Goal: Task Accomplishment & Management: Manage account settings

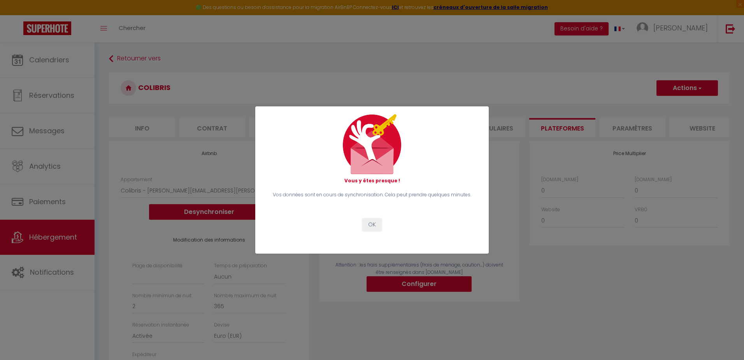
select select "18287-1137799309676781368"
select select
select select "EUR"
select select
click at [375, 222] on button "OK" at bounding box center [371, 224] width 19 height 13
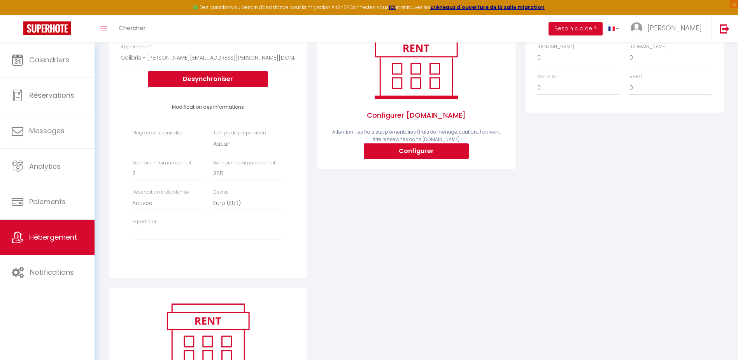
scroll to position [195, 0]
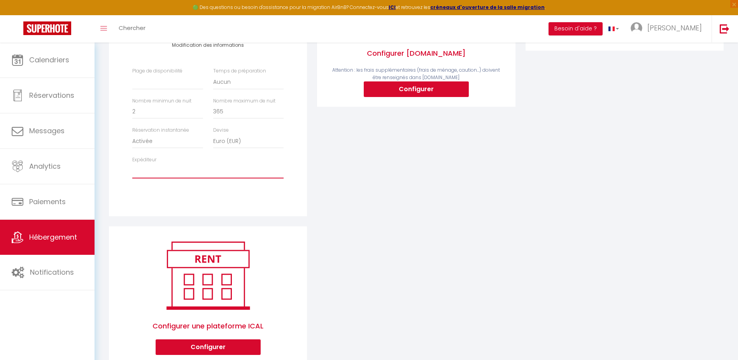
click at [152, 175] on select "donadio.nathalie@wanadoo.fr adorno@orange.fr" at bounding box center [207, 170] width 151 height 15
click at [418, 157] on div "Activé Configurer Booking.com Attention : les frais supplémentaires (frais de m…" at bounding box center [416, 86] width 208 height 280
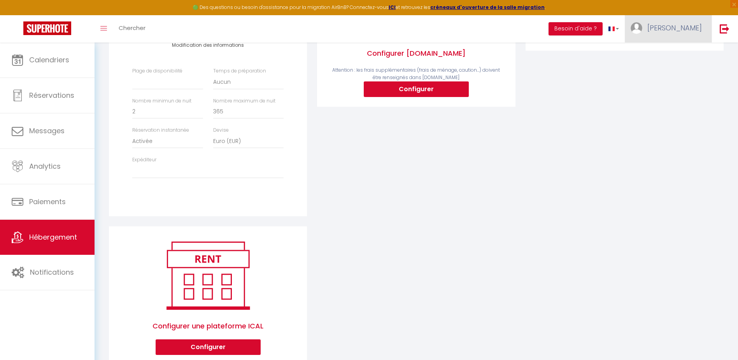
click at [693, 24] on span "[PERSON_NAME]" at bounding box center [674, 28] width 54 height 10
click at [732, 30] on link at bounding box center [725, 28] width 26 height 27
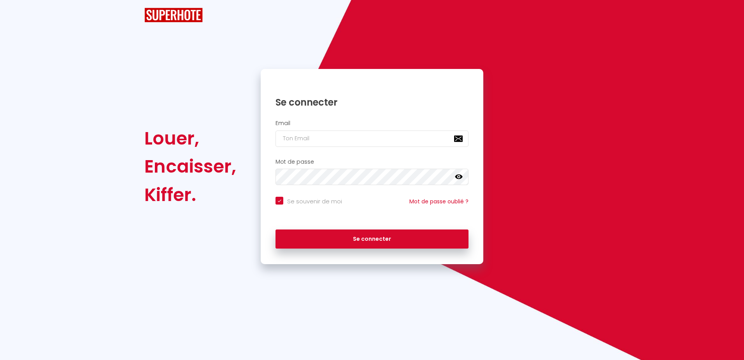
checkbox input "true"
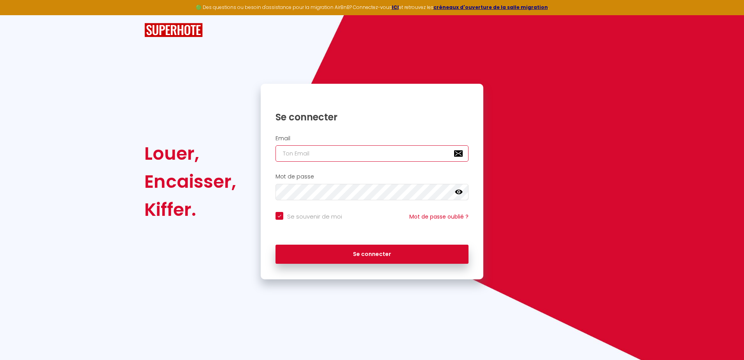
type input "[EMAIL_ADDRESS][PERSON_NAME][DOMAIN_NAME]"
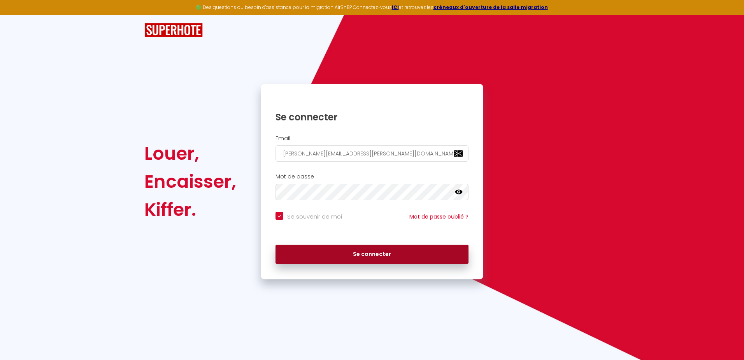
click at [401, 253] on button "Se connecter" at bounding box center [371, 253] width 193 height 19
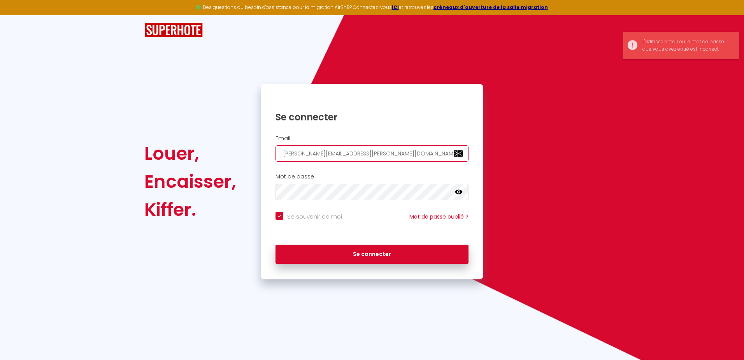
click at [411, 151] on input "[EMAIL_ADDRESS][PERSON_NAME][DOMAIN_NAME]" at bounding box center [371, 153] width 193 height 16
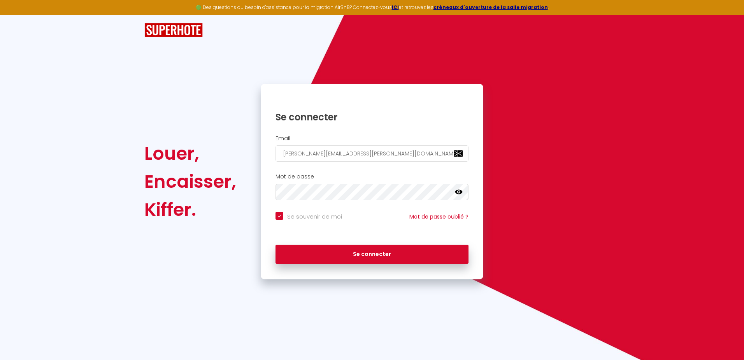
click at [462, 193] on icon at bounding box center [459, 191] width 8 height 5
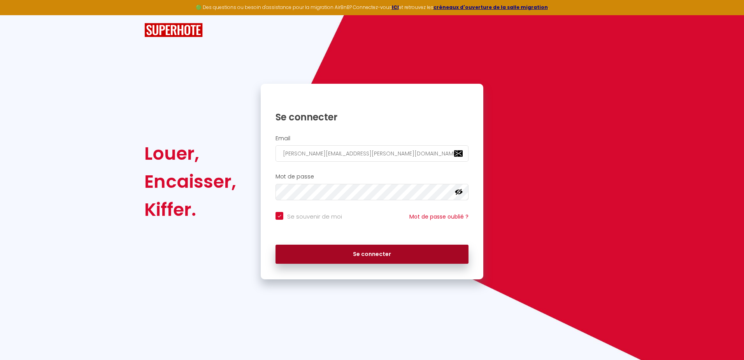
click at [384, 251] on button "Se connecter" at bounding box center [371, 253] width 193 height 19
checkbox input "true"
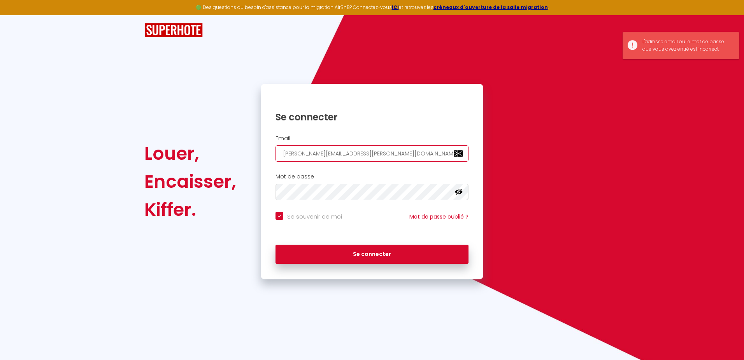
click at [371, 153] on input "[EMAIL_ADDRESS][PERSON_NAME][DOMAIN_NAME]" at bounding box center [371, 153] width 193 height 16
type input "[EMAIL_ADDRESS][DOMAIN_NAME]"
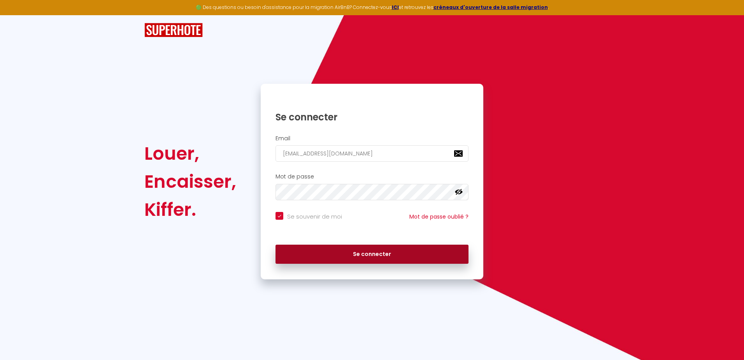
click at [395, 251] on button "Se connecter" at bounding box center [371, 253] width 193 height 19
checkbox input "true"
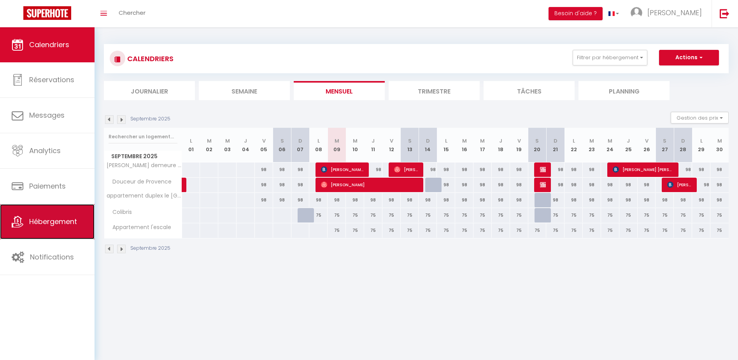
click at [70, 224] on span "Hébergement" at bounding box center [53, 221] width 48 height 10
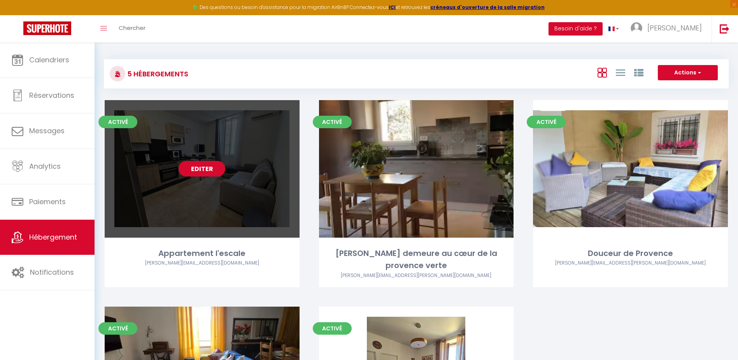
click at [189, 170] on link "Editer" at bounding box center [202, 169] width 47 height 16
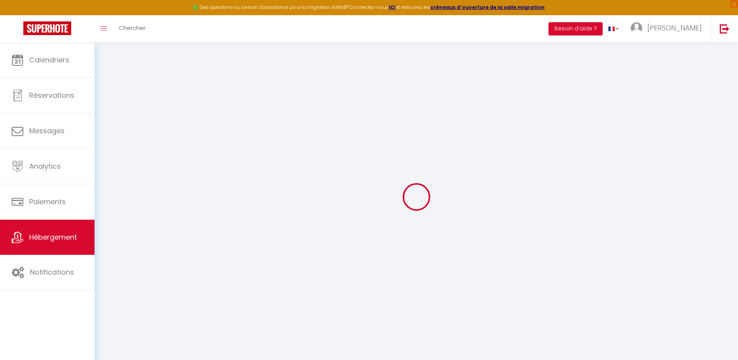
select select "18545-1448580603205568345"
select select
checkbox input "false"
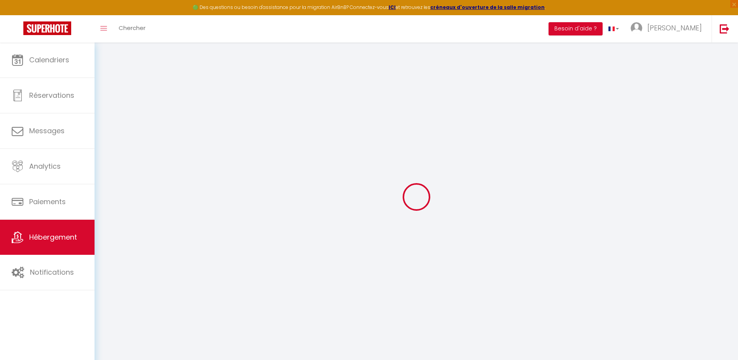
checkbox input "false"
select select "365"
select select "EUR"
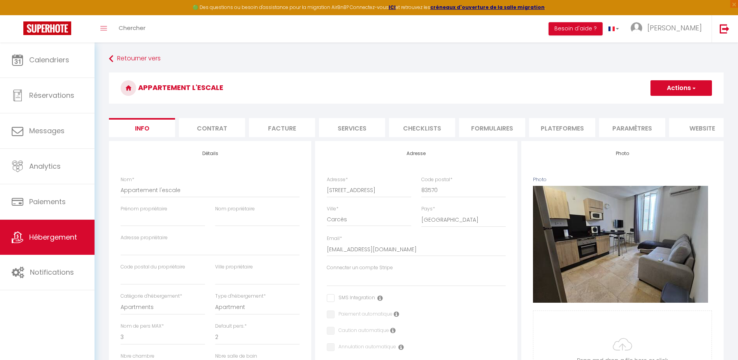
click at [581, 129] on li "Plateformes" at bounding box center [562, 127] width 66 height 19
select select
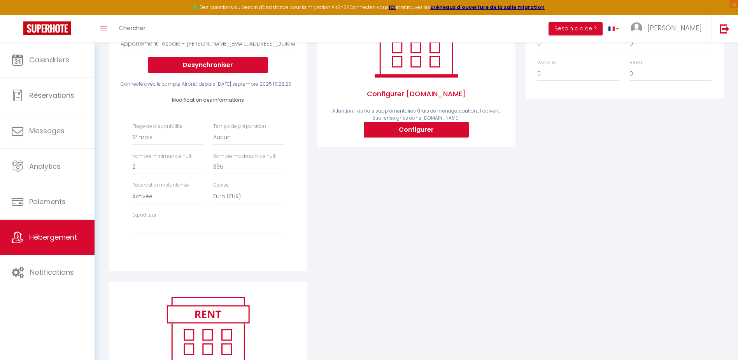
scroll to position [232, 0]
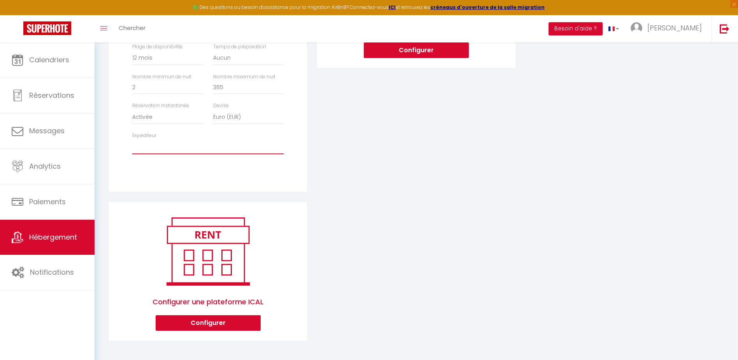
click at [147, 147] on select "donadio.nathalie@wanadoo.fr adorno@orange.fr" at bounding box center [207, 146] width 151 height 15
click at [588, 161] on div "Price Multiplier Airbnb.com 0 + 1 % + 2 % + 3 % + 4 % + 5 % + 6 % + 7 %" at bounding box center [625, 58] width 208 height 287
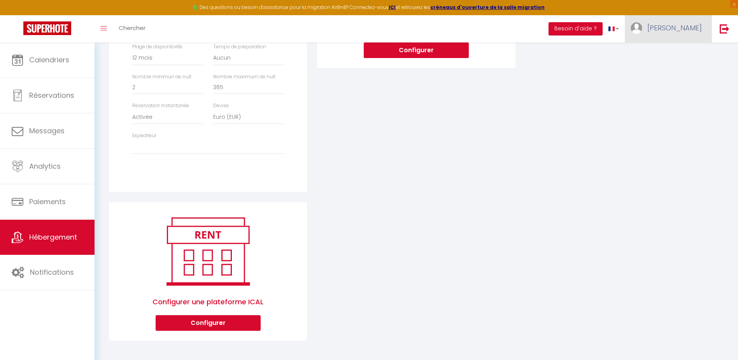
click at [689, 31] on span "[PERSON_NAME]" at bounding box center [674, 28] width 54 height 10
click at [680, 56] on link "Paramètres" at bounding box center [681, 53] width 58 height 13
select select "28"
select select "fr"
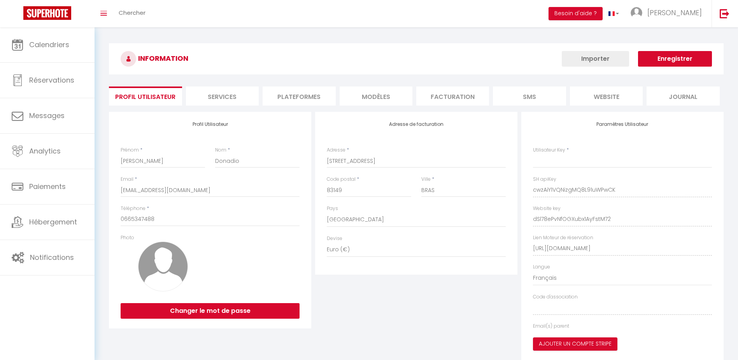
type input "cwzAiY1VQNizgMQ8L91uWPwCK"
type input "dSl78ePvNfOGXubx1AyFstM72"
type input "[URL][DOMAIN_NAME]"
select select "fr"
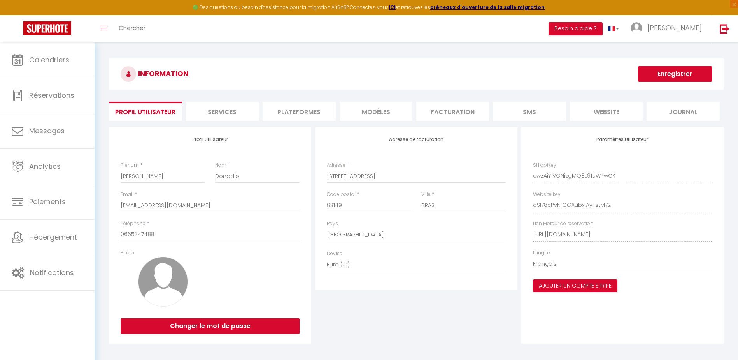
click at [308, 105] on li "Plateformes" at bounding box center [299, 111] width 73 height 19
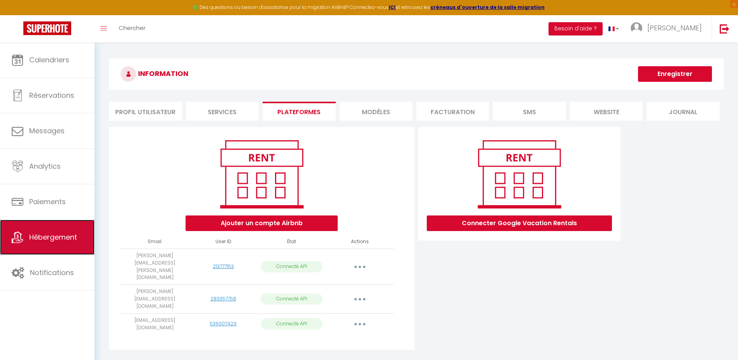
click at [60, 239] on span "Hébergement" at bounding box center [53, 237] width 48 height 10
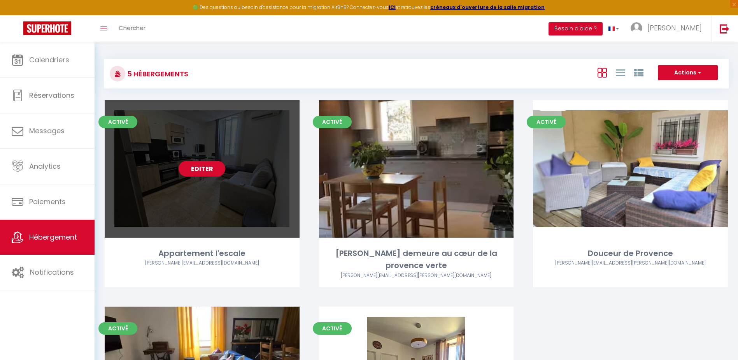
click at [196, 170] on link "Editer" at bounding box center [202, 169] width 47 height 16
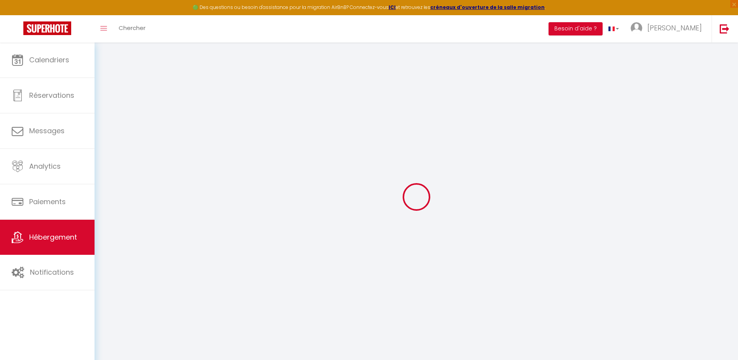
select select
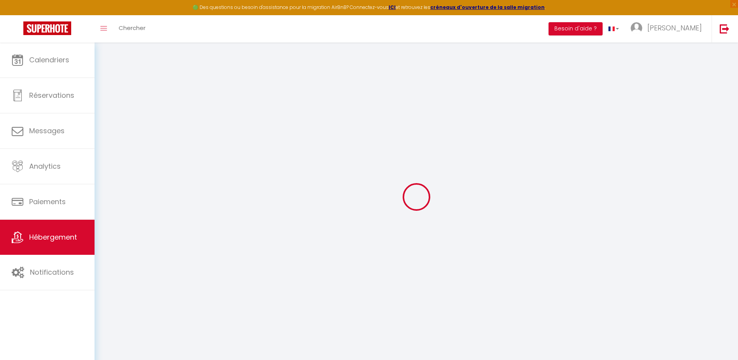
select select
checkbox input "false"
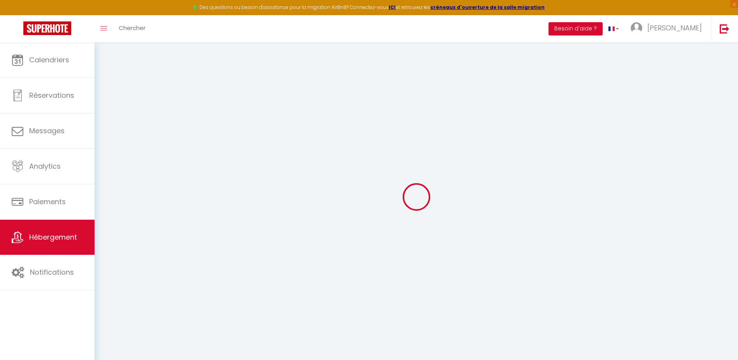
select select
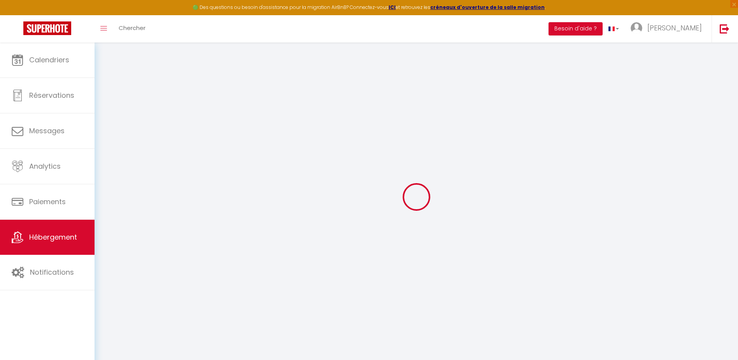
select select
checkbox input "false"
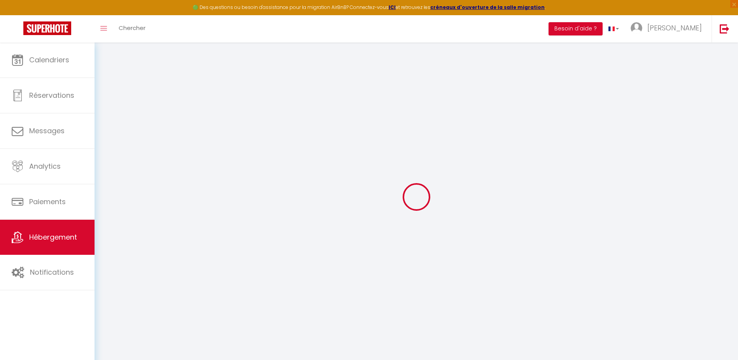
checkbox input "false"
select select
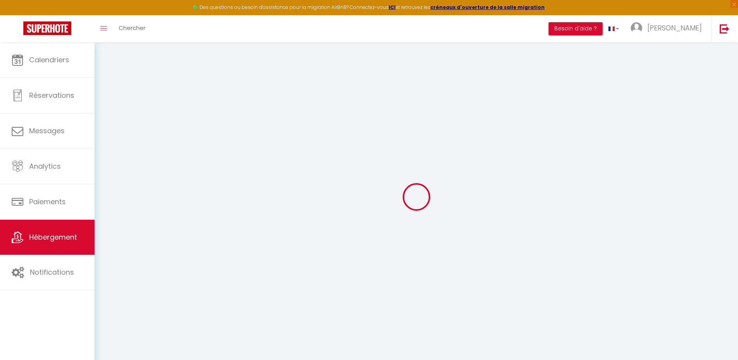
select select
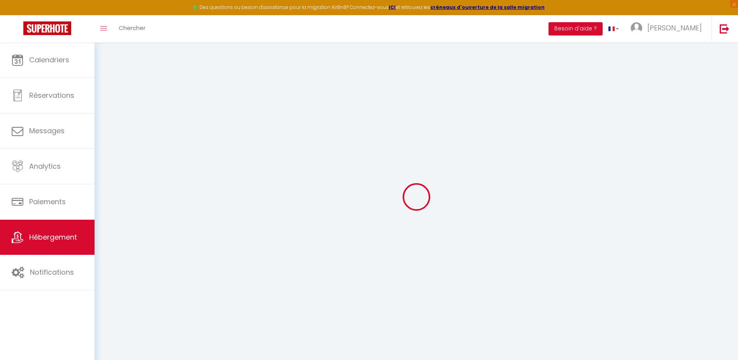
checkbox input "false"
select select
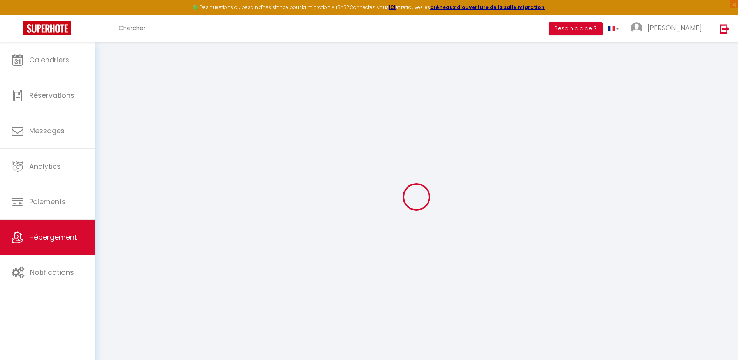
select select
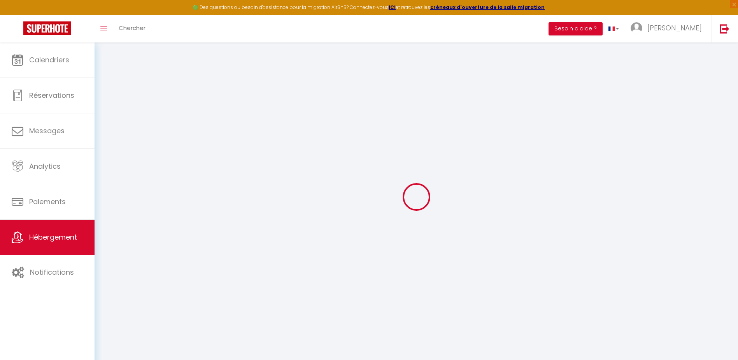
select select
checkbox input "false"
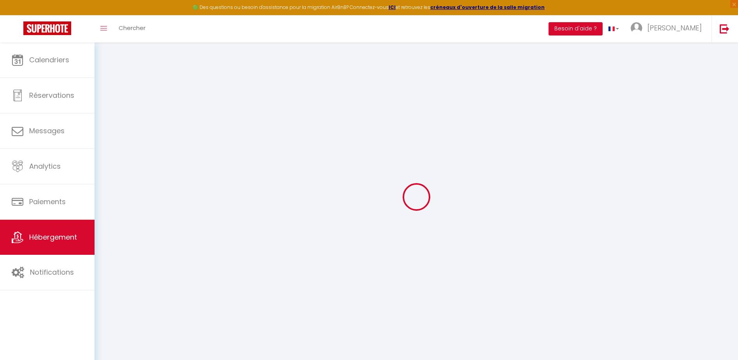
checkbox input "false"
select select
type input "Appartement l'escale"
type input "75"
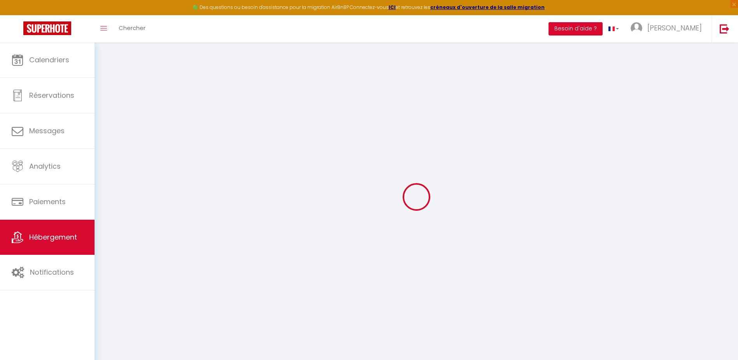
type input "45"
select select
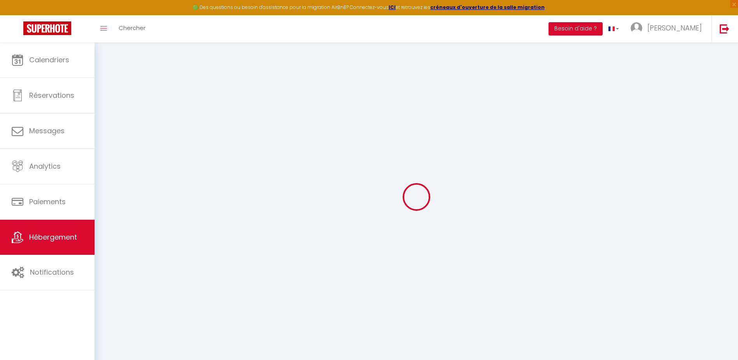
select select
type input "[STREET_ADDRESS]"
type input "83570"
type input "Carcès"
type input "[EMAIL_ADDRESS][DOMAIN_NAME]"
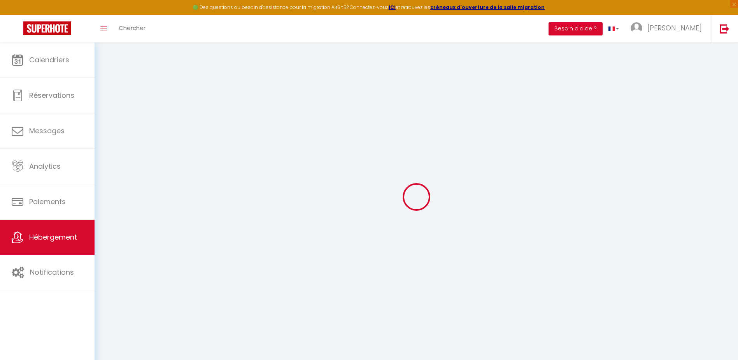
select select
checkbox input "false"
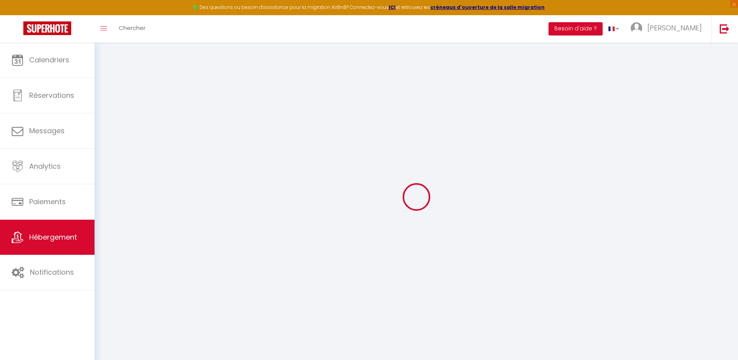
type input "0"
select select
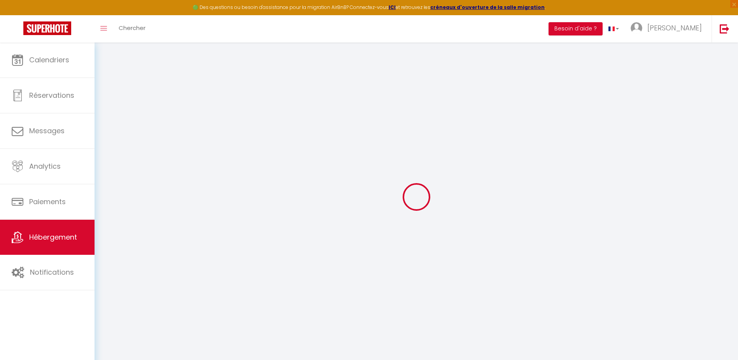
select select
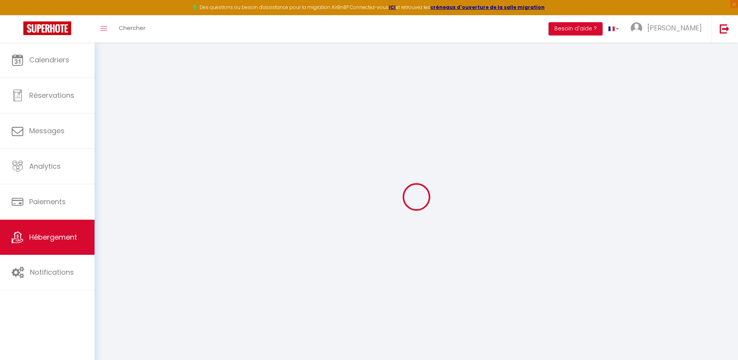
checkbox input "false"
select select
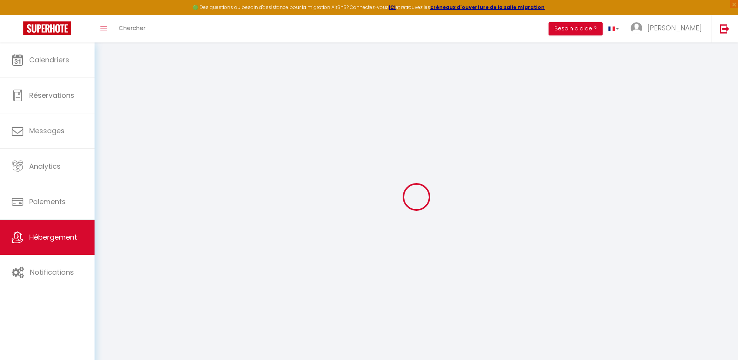
select select
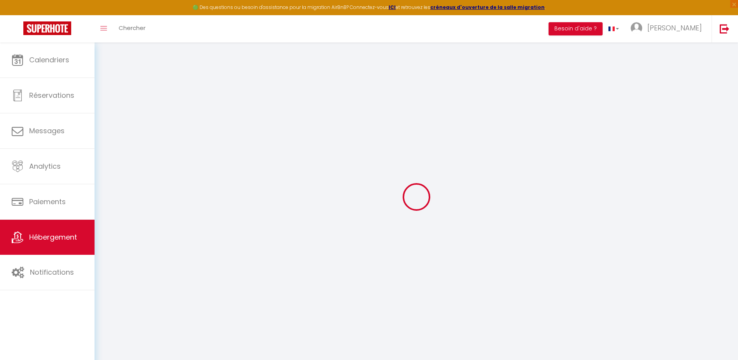
checkbox input "false"
select select
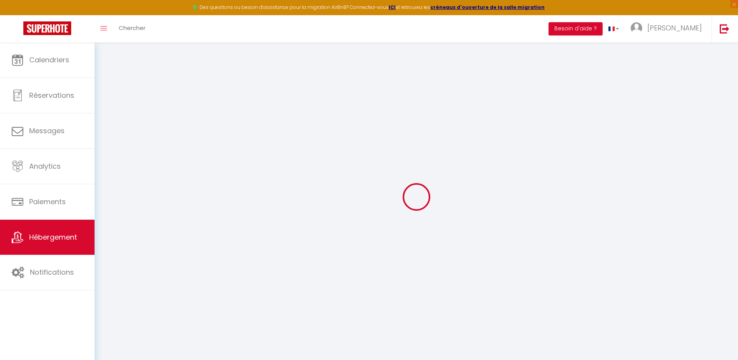
select select
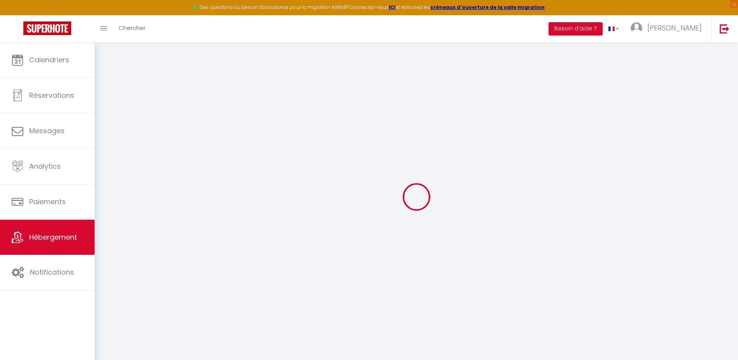
checkbox input "false"
select select
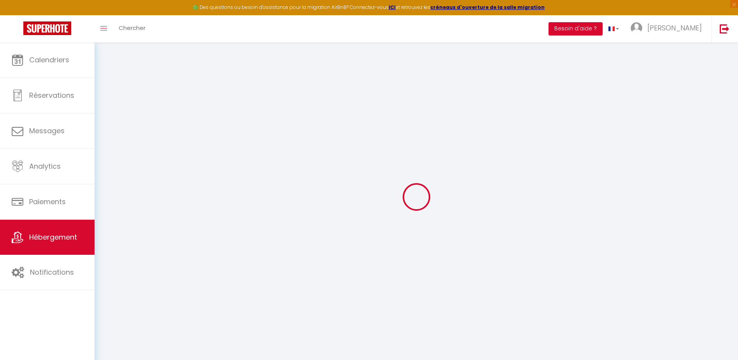
checkbox input "false"
select select "17:00"
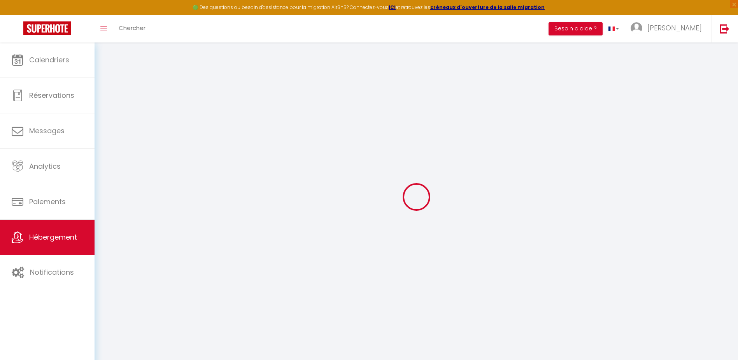
select select "23:45"
select select "10:00"
select select "30"
select select "120"
select select
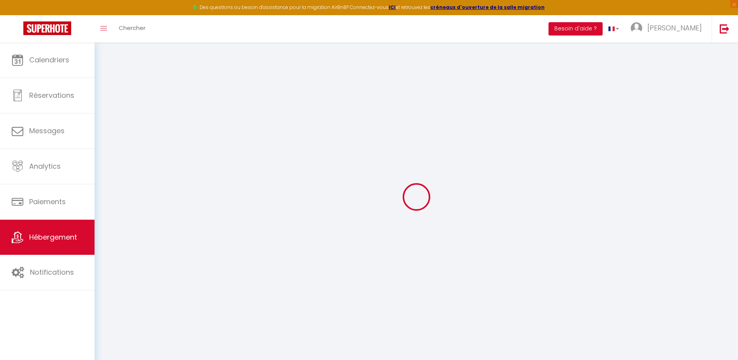
checkbox input "false"
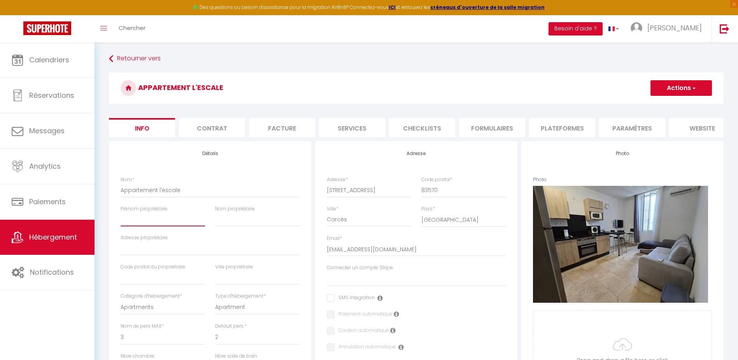
click at [156, 223] on input "Prénom propriétaire" at bounding box center [163, 219] width 84 height 14
type input "A"
select select
checkbox input "false"
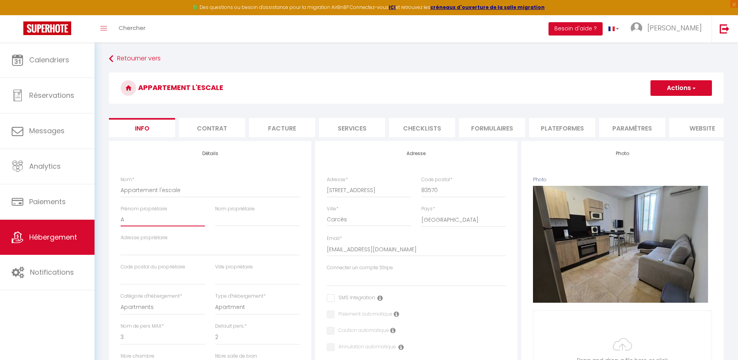
checkbox input "false"
type input "Ant"
select select
checkbox input "false"
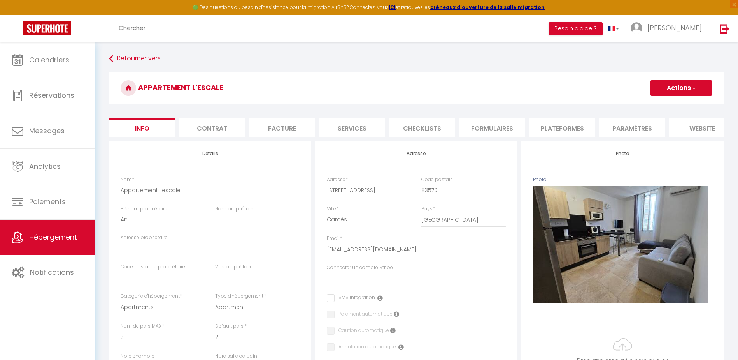
checkbox input "false"
select select
checkbox input "false"
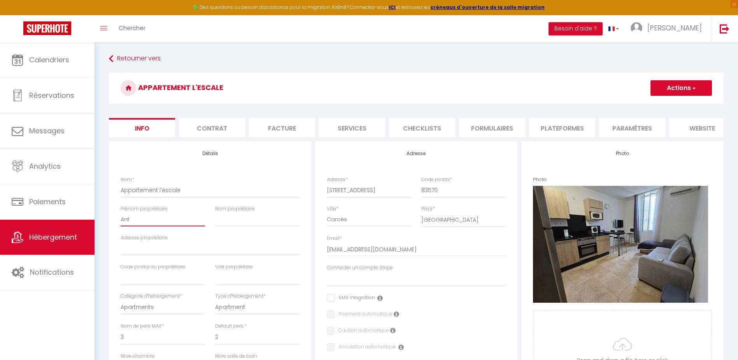
checkbox input "false"
type input "Anthj"
select select
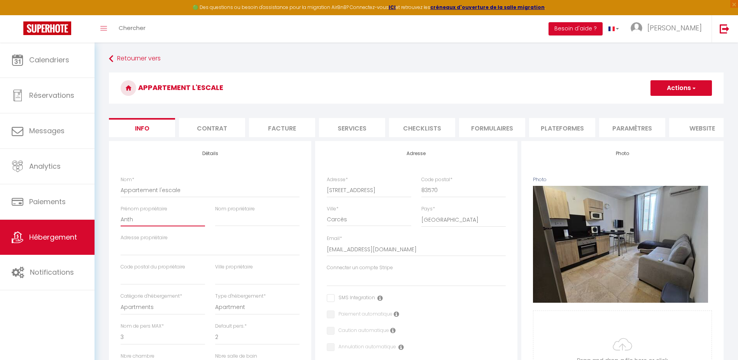
checkbox input "false"
select select
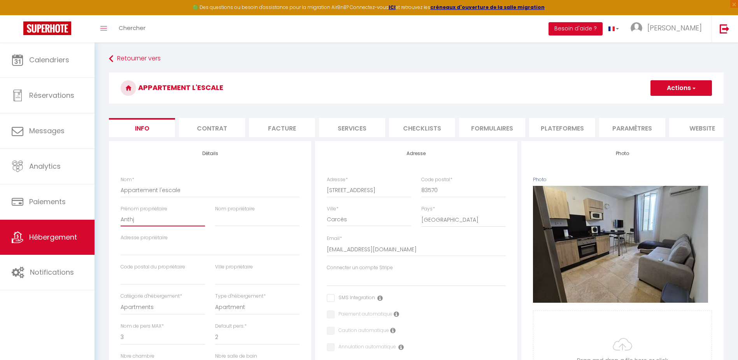
checkbox input "false"
type input "Anthjo"
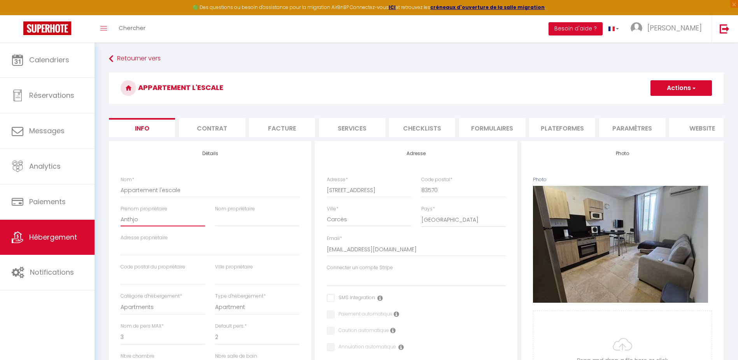
select select
checkbox input "false"
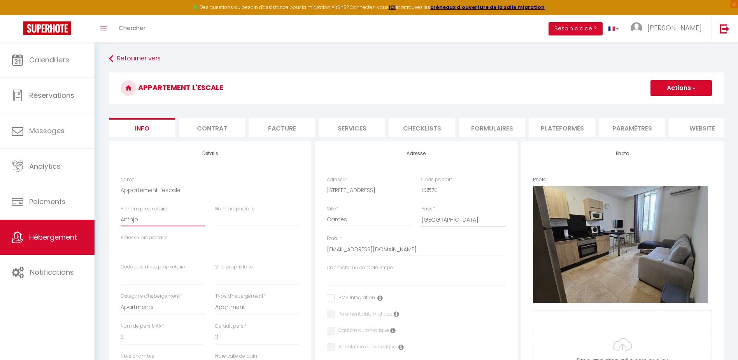
type input "Anthjon"
select select
checkbox input "false"
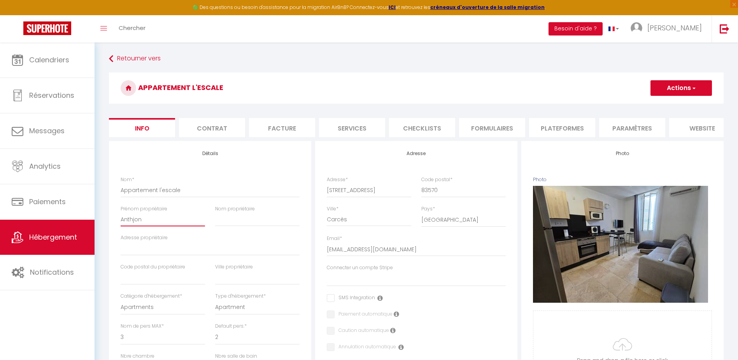
checkbox input "false"
type input "Anthjony"
select select
checkbox input "false"
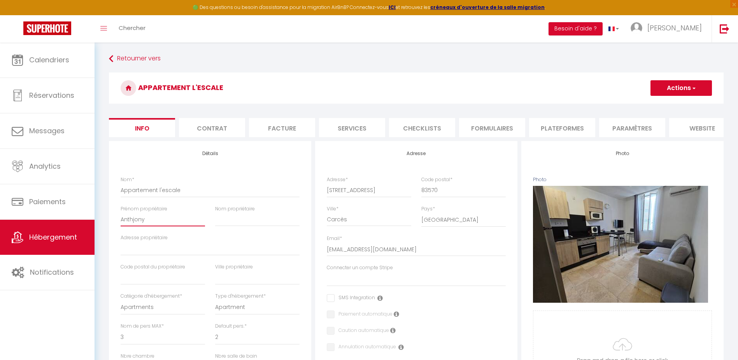
checkbox input "false"
type input "Anthjon"
select select
checkbox input "false"
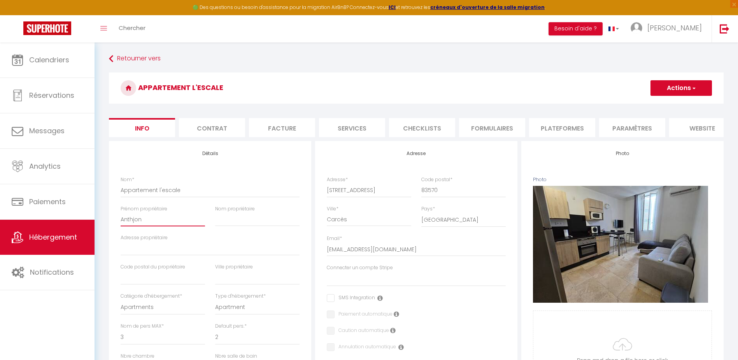
checkbox input "false"
type input "Anthjo"
select select
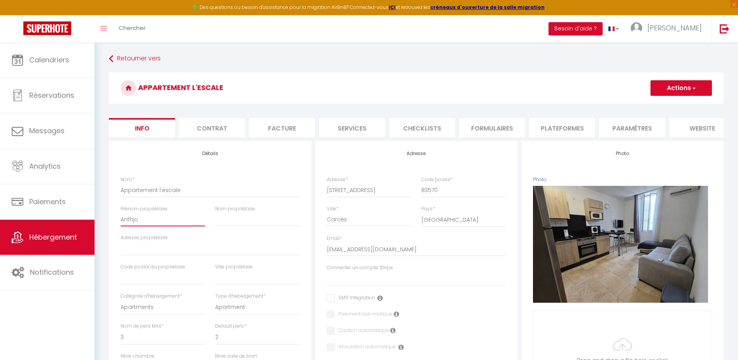
checkbox input "false"
type input "Anthj"
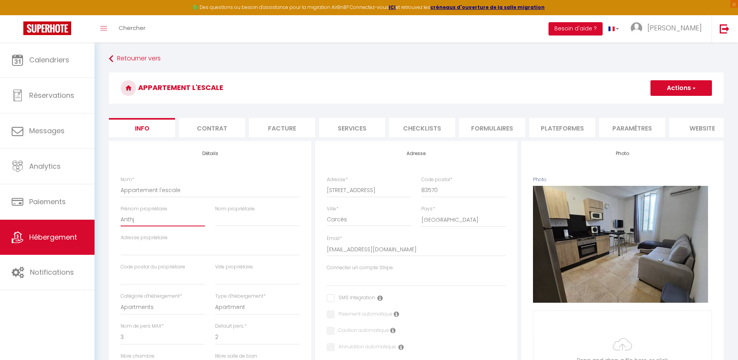
select select
checkbox input "false"
click at [254, 226] on input "Nom propriétaire" at bounding box center [257, 219] width 84 height 14
click at [128, 255] on input "Adresse propriétaire" at bounding box center [210, 248] width 179 height 14
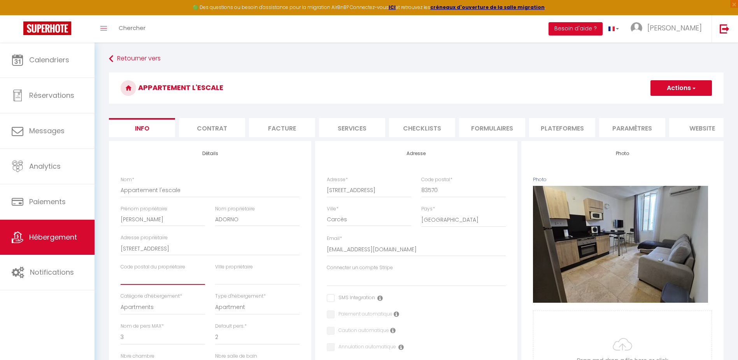
click at [146, 284] on input "text" at bounding box center [163, 277] width 84 height 14
click at [230, 284] on input "text" at bounding box center [257, 277] width 84 height 14
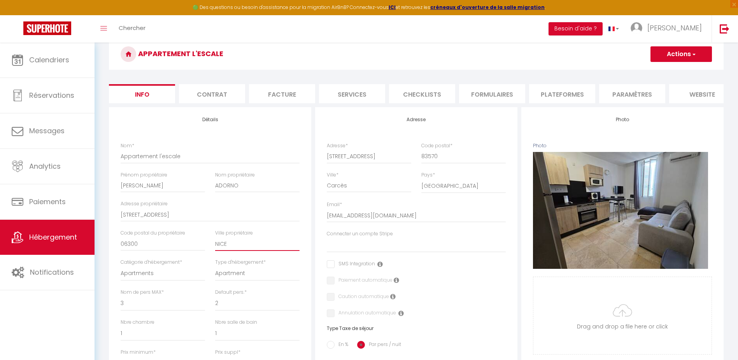
scroll to position [21, 0]
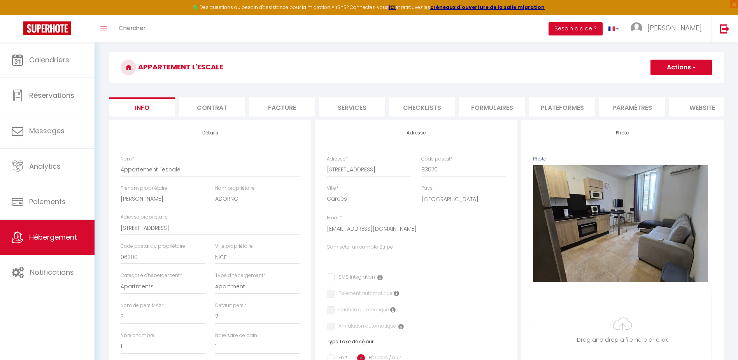
click at [681, 66] on button "Actions" at bounding box center [681, 68] width 61 height 16
click at [655, 84] on input "Enregistrer" at bounding box center [650, 85] width 29 height 8
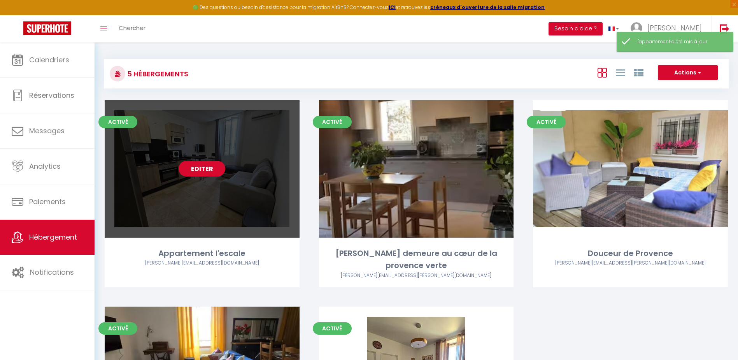
click at [204, 168] on link "Editer" at bounding box center [202, 169] width 47 height 16
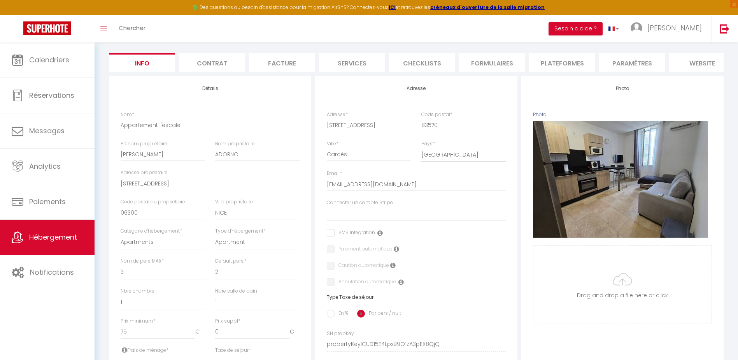
scroll to position [60, 0]
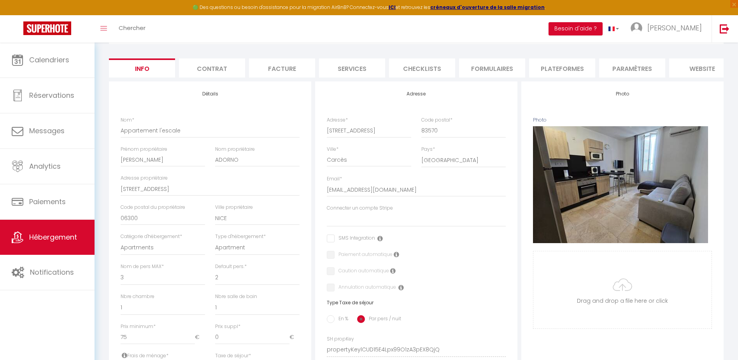
click at [573, 72] on li "Plateformes" at bounding box center [562, 67] width 66 height 19
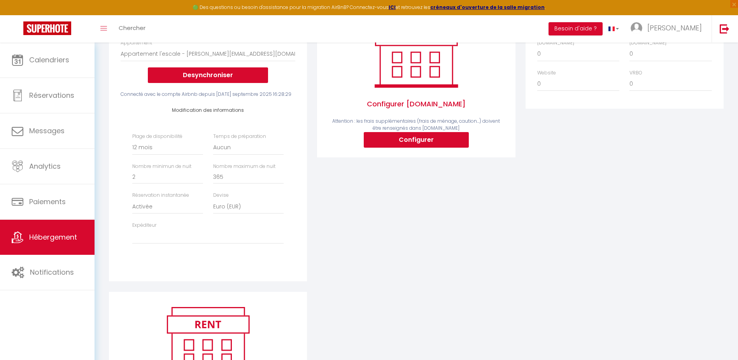
scroll to position [137, 0]
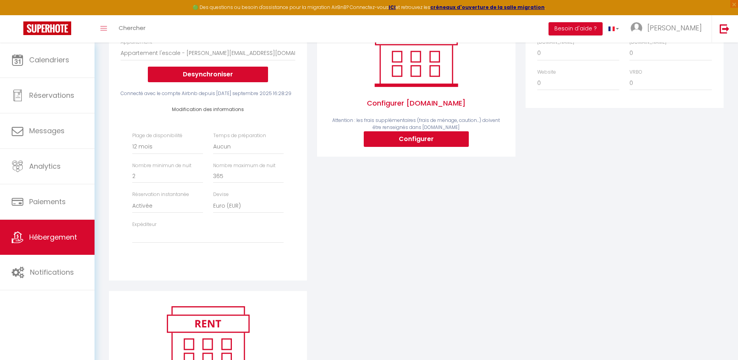
click at [147, 228] on label "Expéditeur" at bounding box center [144, 224] width 24 height 7
click at [149, 240] on select "donadio.nathalie@wanadoo.fr adorno@orange.fr" at bounding box center [207, 235] width 151 height 15
click at [233, 237] on select "donadio.nathalie@wanadoo.fr adorno@orange.fr" at bounding box center [207, 235] width 151 height 15
click at [217, 240] on select "donadio.nathalie@wanadoo.fr adorno@orange.fr" at bounding box center [207, 235] width 151 height 15
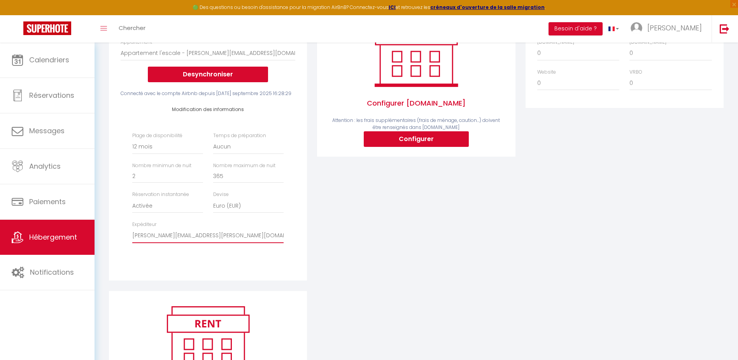
click at [211, 243] on select "donadio.nathalie@wanadoo.fr adorno@orange.fr" at bounding box center [207, 235] width 151 height 15
click at [216, 240] on select "donadio.nathalie@wanadoo.fr adorno@orange.fr" at bounding box center [207, 235] width 151 height 15
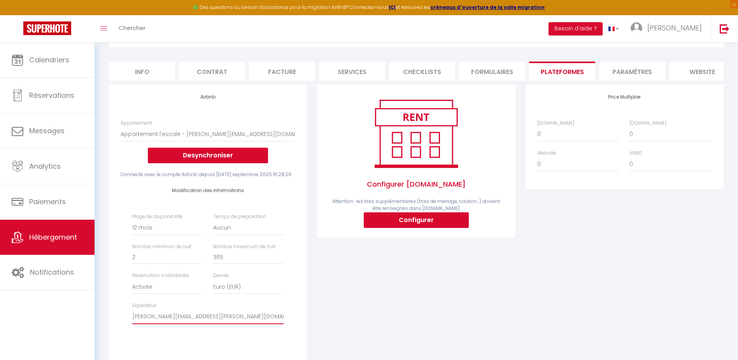
scroll to position [232, 0]
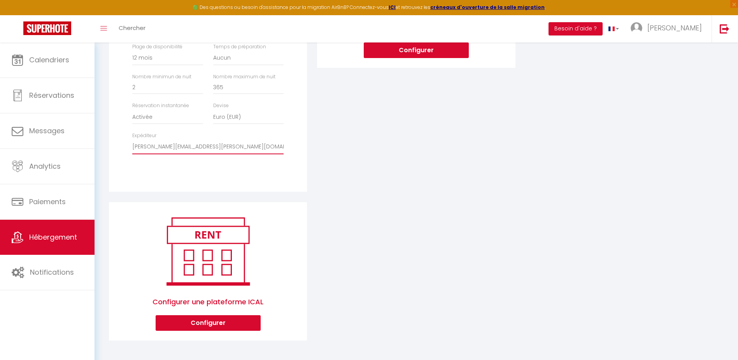
click at [219, 144] on select "donadio.nathalie@wanadoo.fr adorno@orange.fr" at bounding box center [207, 146] width 151 height 15
click at [132, 139] on select "donadio.nathalie@wanadoo.fr adorno@orange.fr" at bounding box center [207, 146] width 151 height 15
click at [478, 176] on div "Configurer Booking.com Attention : les frais supplémentaires (frais de ménage, …" at bounding box center [416, 58] width 208 height 287
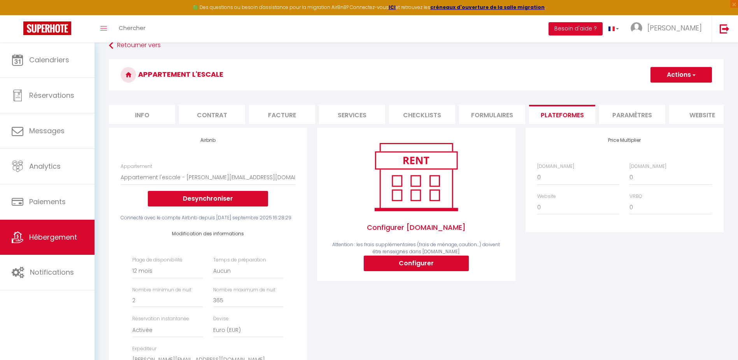
scroll to position [0, 0]
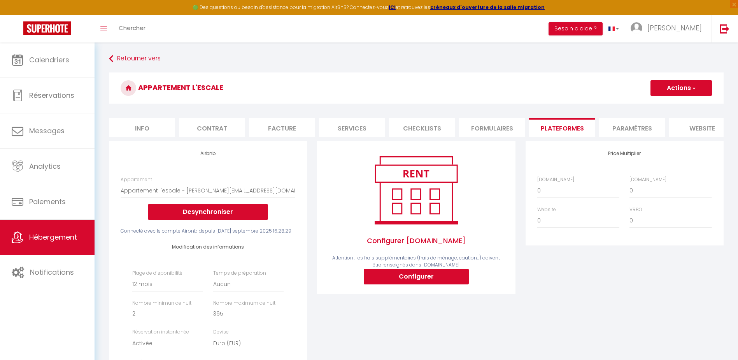
click at [670, 86] on button "Actions" at bounding box center [681, 88] width 61 height 16
click at [670, 105] on link "Enregistrer" at bounding box center [680, 105] width 61 height 10
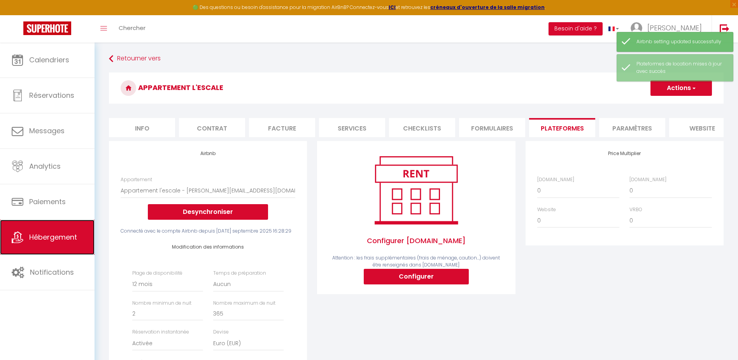
click at [46, 238] on span "Hébergement" at bounding box center [53, 237] width 48 height 10
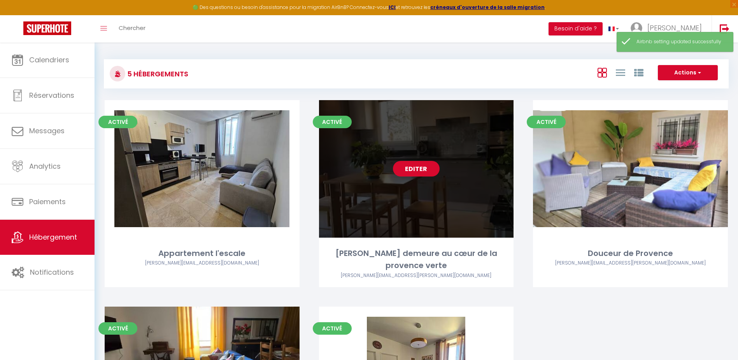
click at [416, 168] on link "Editer" at bounding box center [416, 169] width 47 height 16
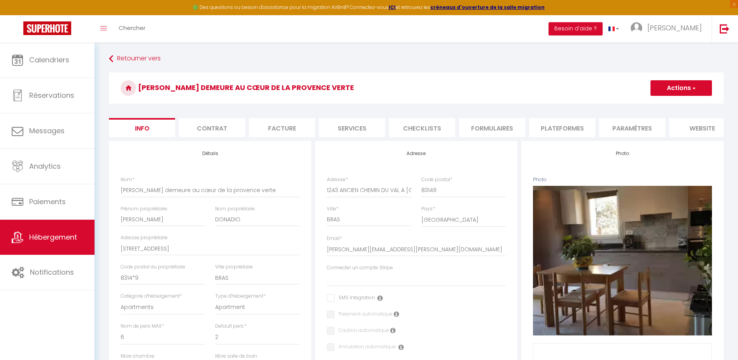
click at [566, 130] on li "Plateformes" at bounding box center [562, 127] width 66 height 19
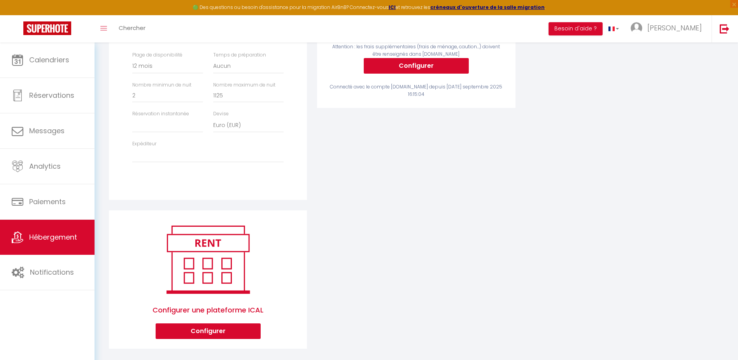
scroll to position [232, 0]
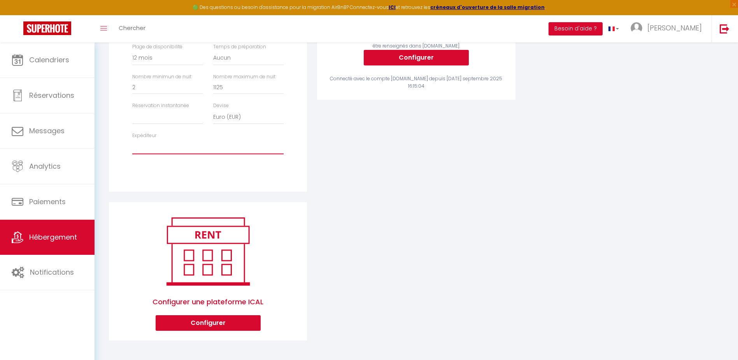
click at [135, 151] on select "donadio.nathalie@wanadoo.fr adorno@orange.fr" at bounding box center [207, 146] width 151 height 15
click at [132, 139] on select "donadio.nathalie@wanadoo.fr adorno@orange.fr" at bounding box center [207, 146] width 151 height 15
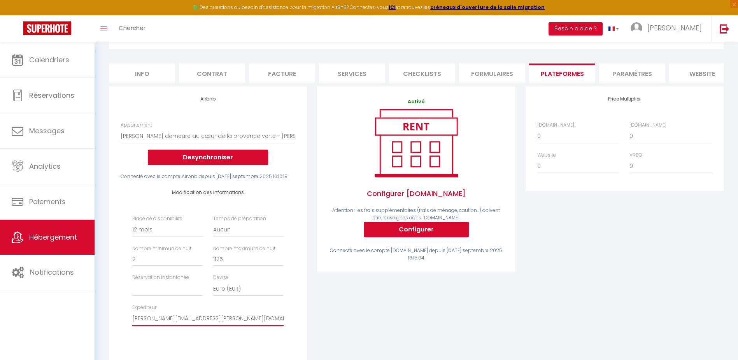
scroll to position [0, 0]
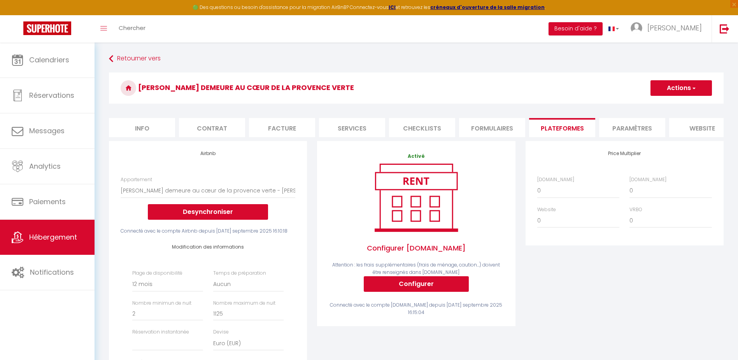
click at [677, 89] on button "Actions" at bounding box center [681, 88] width 61 height 16
click at [667, 106] on link "Enregistrer" at bounding box center [680, 105] width 61 height 10
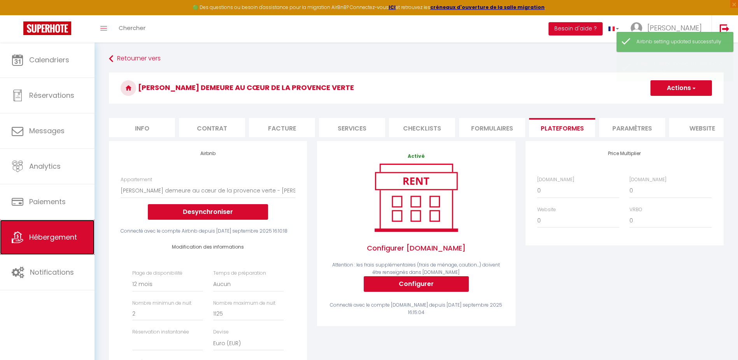
click at [30, 236] on span "Hébergement" at bounding box center [53, 237] width 48 height 10
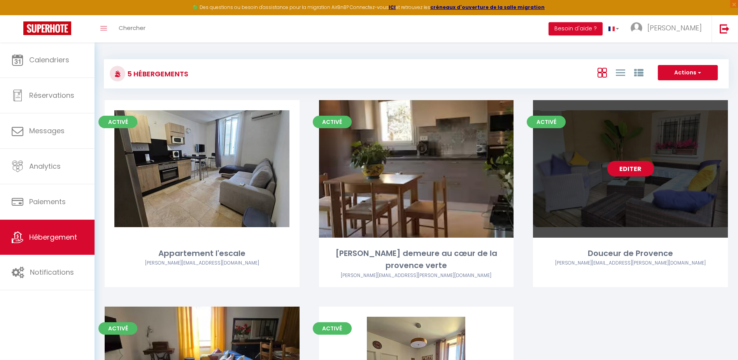
click at [636, 168] on link "Editer" at bounding box center [630, 169] width 47 height 16
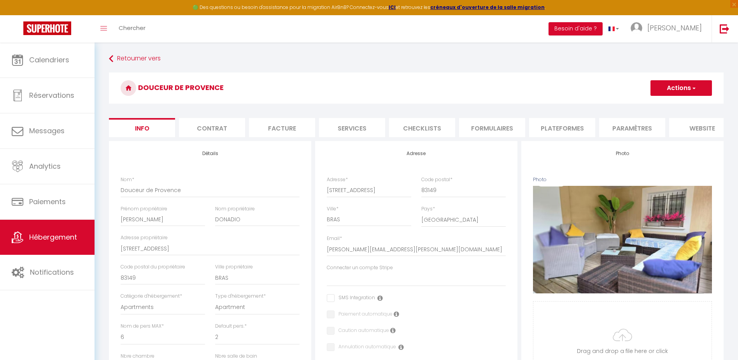
click at [559, 128] on li "Plateformes" at bounding box center [562, 127] width 66 height 19
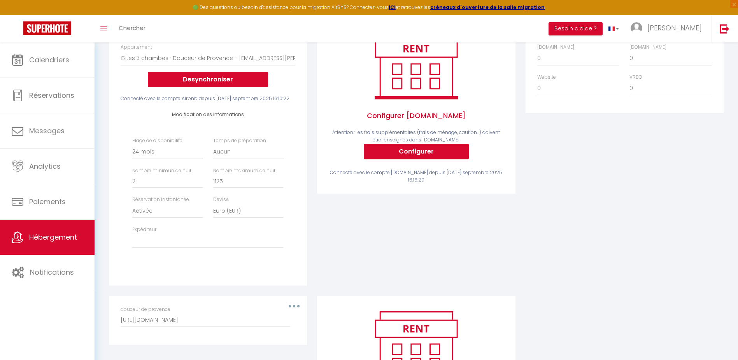
scroll to position [232, 0]
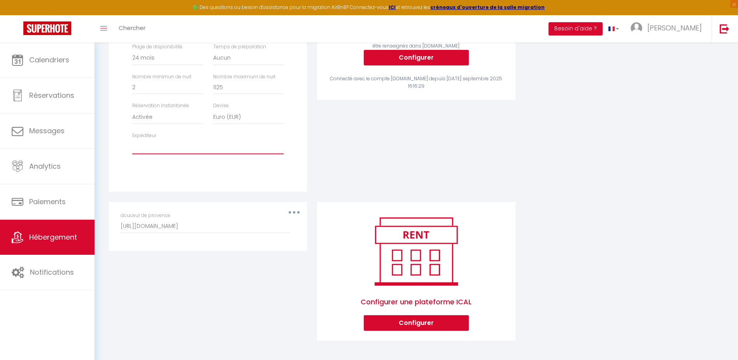
click at [139, 150] on select "donadio.nathalie@wanadoo.fr adorno@orange.fr" at bounding box center [207, 146] width 151 height 15
click at [132, 139] on select "donadio.nathalie@wanadoo.fr adorno@orange.fr" at bounding box center [207, 146] width 151 height 15
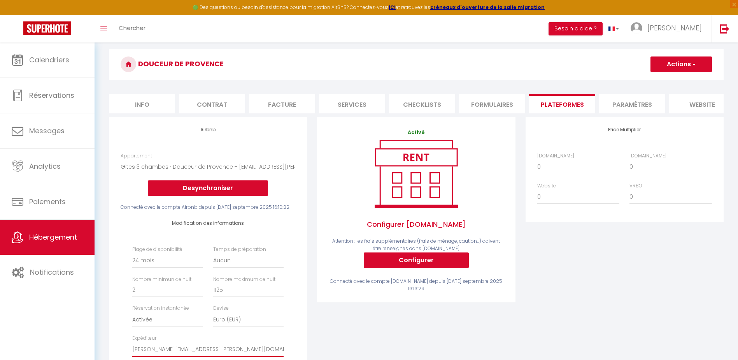
scroll to position [0, 0]
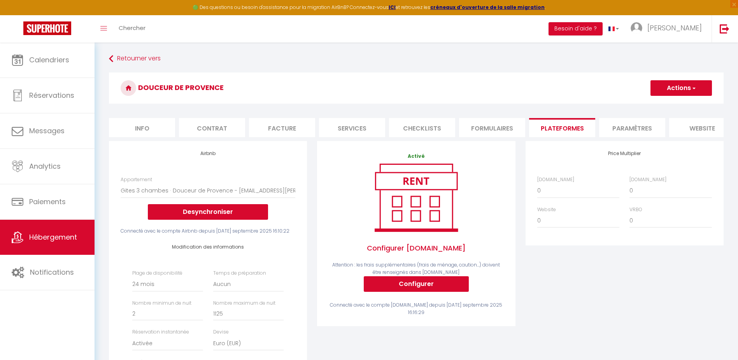
click at [680, 86] on button "Actions" at bounding box center [681, 88] width 61 height 16
click at [682, 104] on link "Enregistrer" at bounding box center [680, 105] width 61 height 10
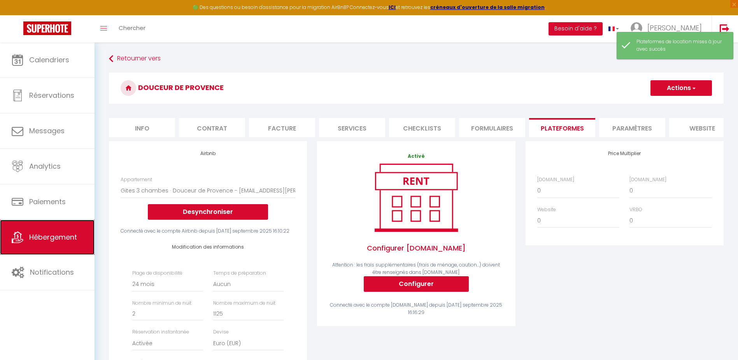
click at [61, 236] on span "Hébergement" at bounding box center [53, 237] width 48 height 10
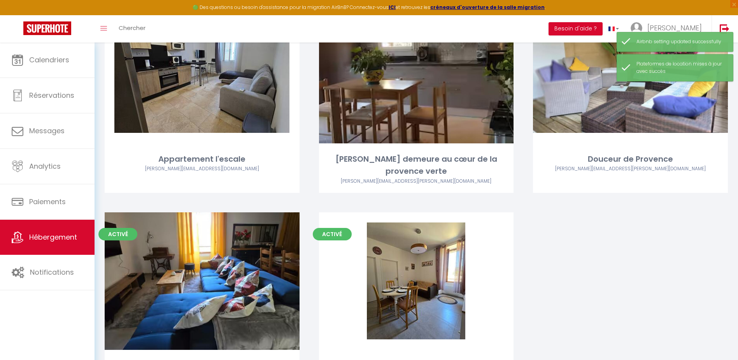
scroll to position [117, 0]
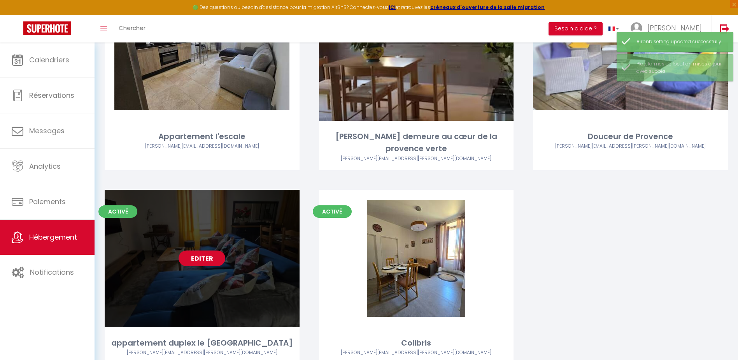
click at [195, 258] on link "Editer" at bounding box center [202, 258] width 47 height 16
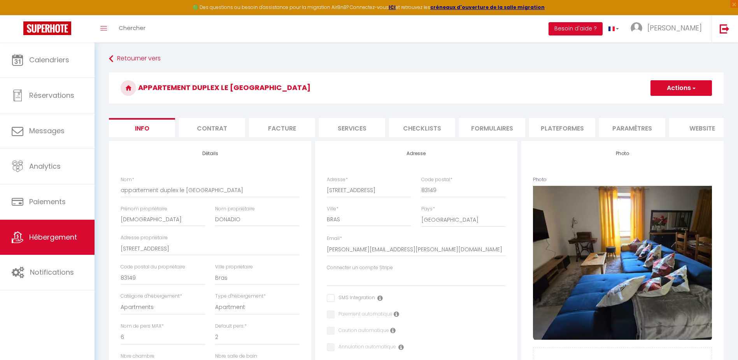
click at [567, 130] on li "Plateformes" at bounding box center [562, 127] width 66 height 19
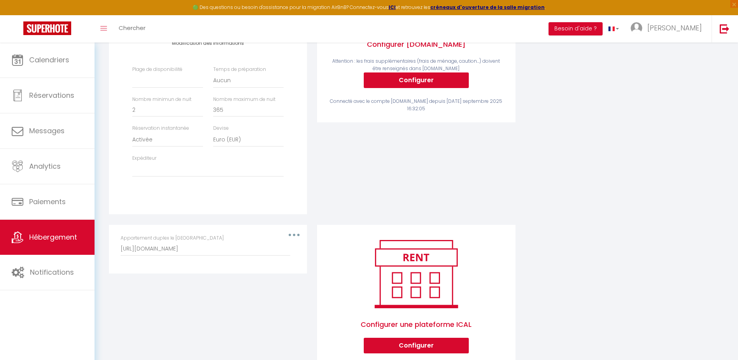
scroll to position [232, 0]
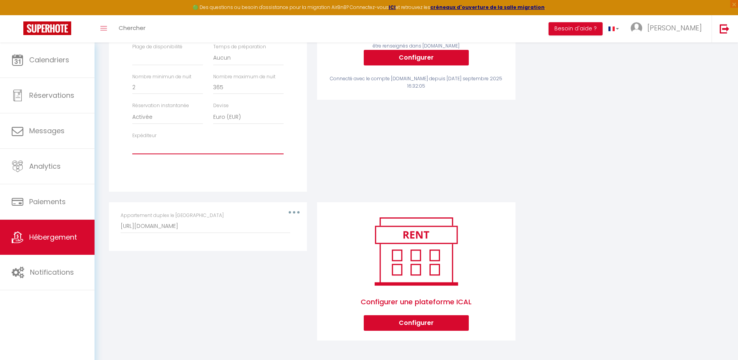
click at [142, 150] on select "donadio.nathalie@wanadoo.fr adorno@orange.fr" at bounding box center [207, 146] width 151 height 15
click at [132, 139] on select "donadio.nathalie@wanadoo.fr adorno@orange.fr" at bounding box center [207, 146] width 151 height 15
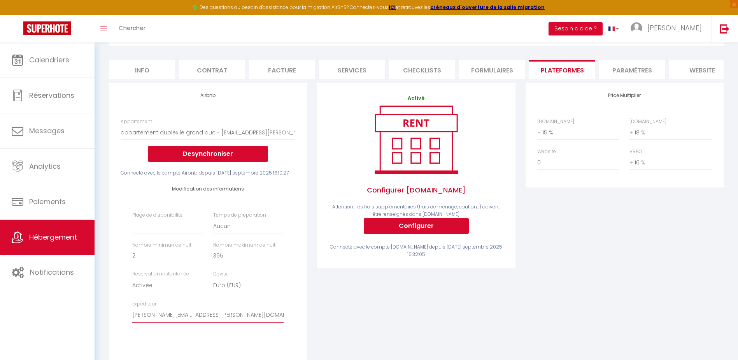
scroll to position [0, 0]
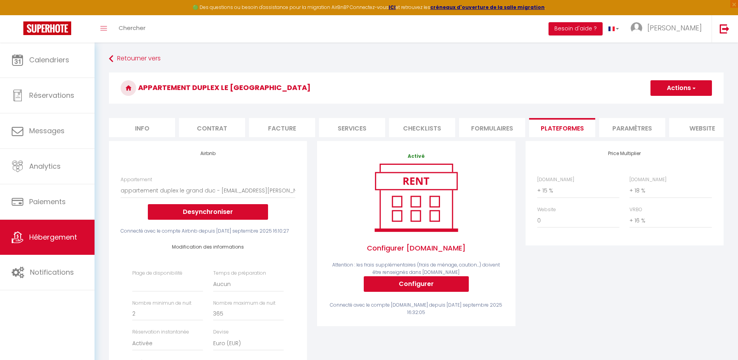
click at [668, 88] on button "Actions" at bounding box center [681, 88] width 61 height 16
click at [670, 105] on link "Enregistrer" at bounding box center [680, 105] width 61 height 10
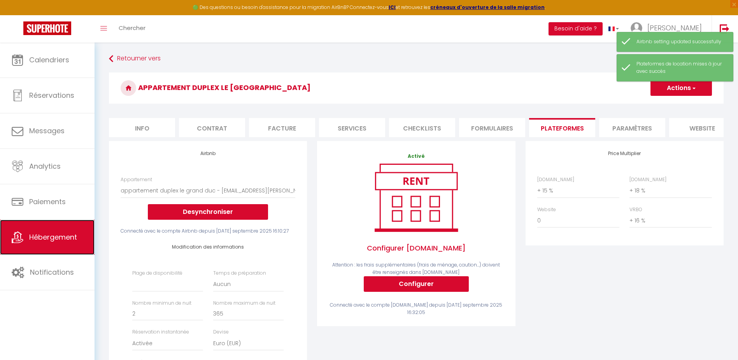
click at [55, 233] on span "Hébergement" at bounding box center [53, 237] width 48 height 10
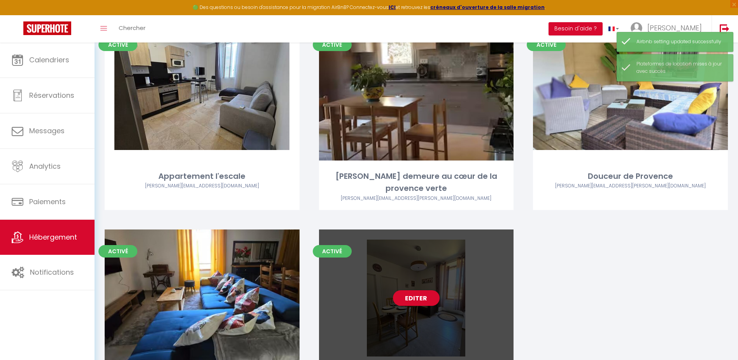
scroll to position [78, 0]
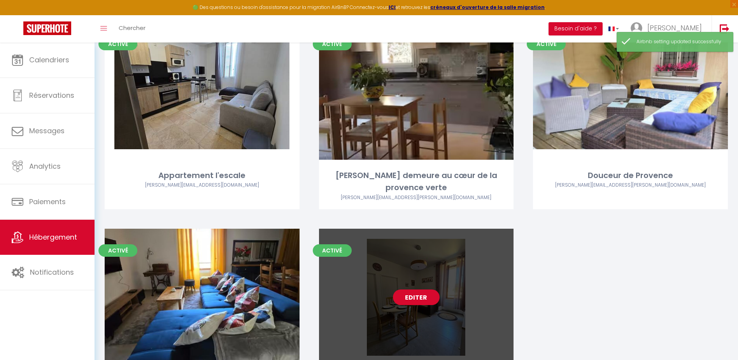
click at [424, 293] on link "Editer" at bounding box center [416, 297] width 47 height 16
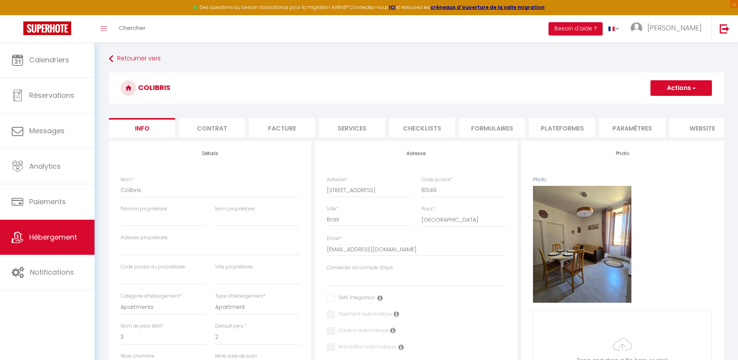
click at [565, 129] on li "Plateformes" at bounding box center [562, 127] width 66 height 19
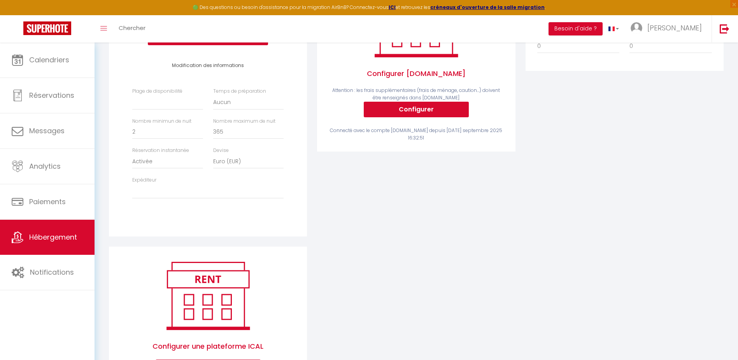
scroll to position [225, 0]
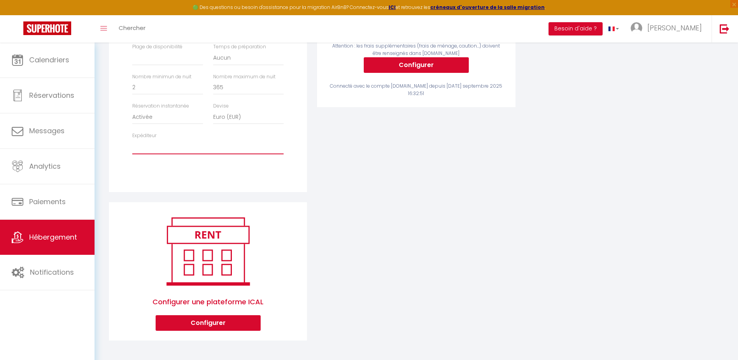
click at [144, 142] on select "donadio.nathalie@wanadoo.fr adorno@orange.fr" at bounding box center [207, 146] width 151 height 15
click at [144, 150] on select "donadio.nathalie@wanadoo.fr adorno@orange.fr" at bounding box center [207, 146] width 151 height 15
click at [132, 139] on select "donadio.nathalie@wanadoo.fr adorno@orange.fr" at bounding box center [207, 146] width 151 height 15
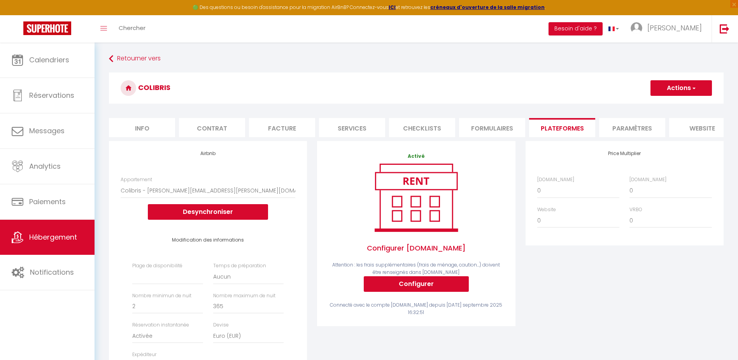
click at [690, 88] on button "Actions" at bounding box center [681, 88] width 61 height 16
drag, startPoint x: 668, startPoint y: 102, endPoint x: 656, endPoint y: 116, distance: 18.8
click at [668, 105] on link "Enregistrer" at bounding box center [680, 105] width 61 height 10
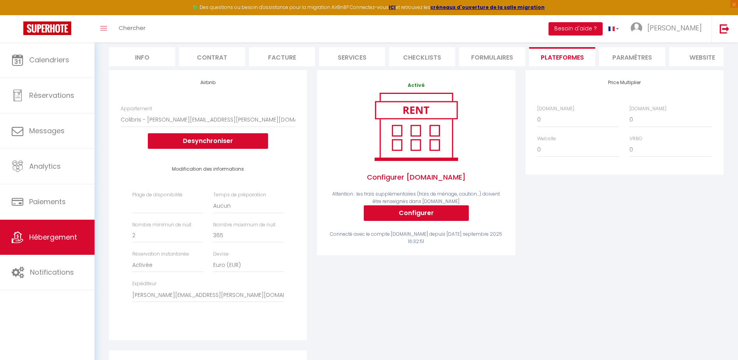
scroll to position [69, 0]
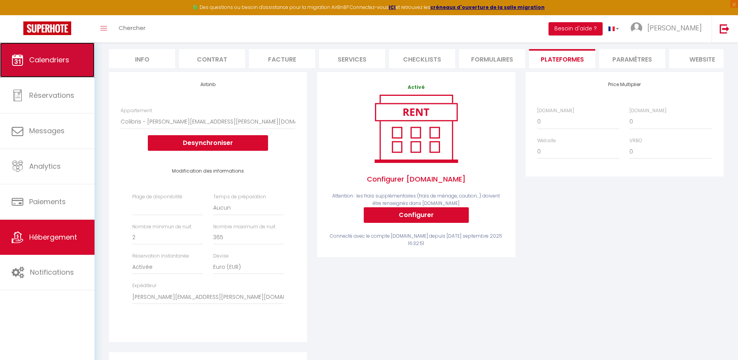
click at [58, 64] on span "Calendriers" at bounding box center [49, 60] width 40 height 10
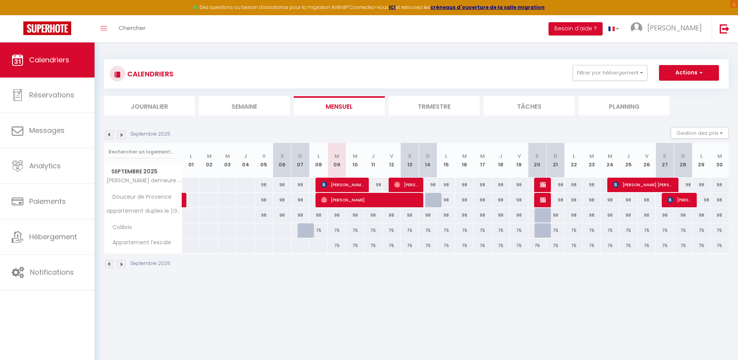
click at [119, 137] on img at bounding box center [121, 134] width 9 height 9
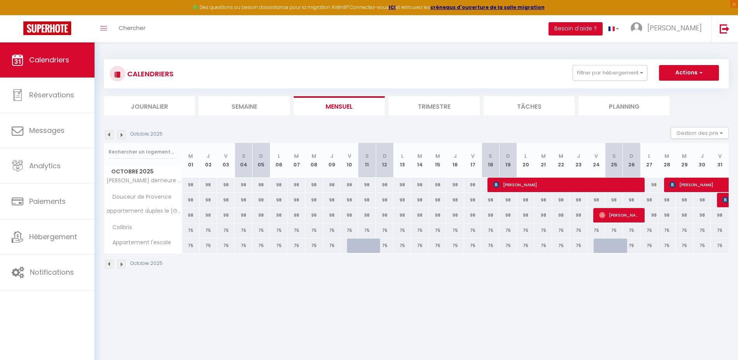
click at [119, 137] on img at bounding box center [121, 134] width 9 height 9
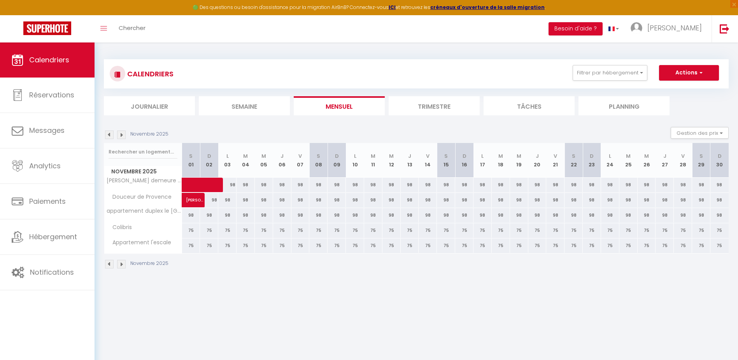
click at [119, 137] on img at bounding box center [121, 134] width 9 height 9
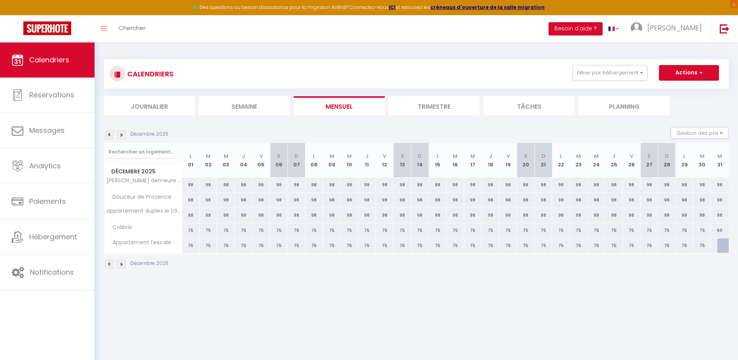
click at [119, 137] on img at bounding box center [121, 134] width 9 height 9
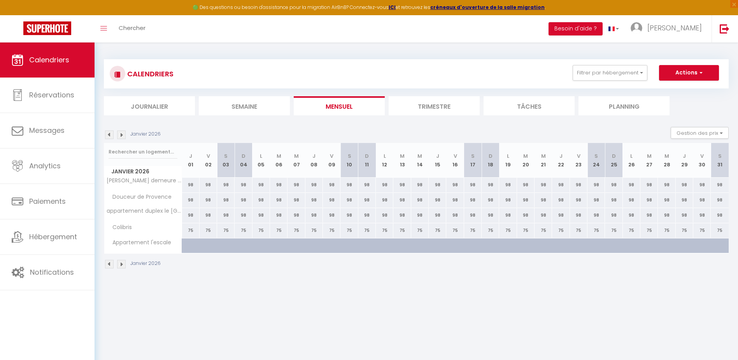
click at [119, 137] on img at bounding box center [121, 134] width 9 height 9
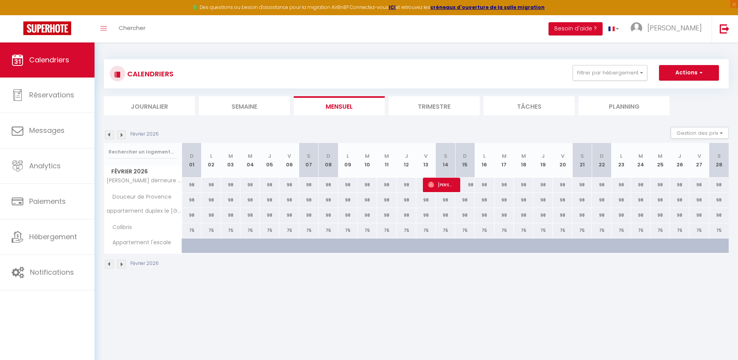
click at [119, 137] on img at bounding box center [121, 134] width 9 height 9
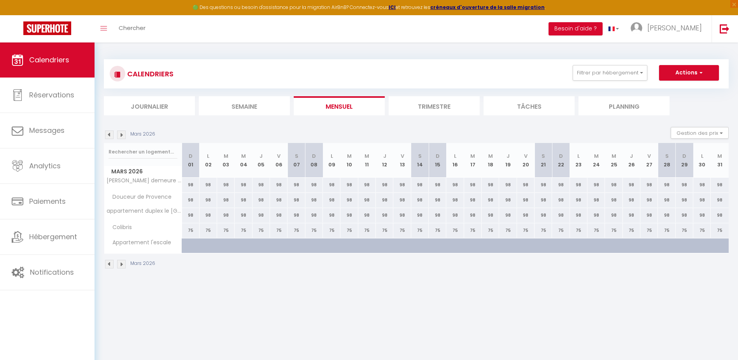
click at [119, 137] on img at bounding box center [121, 134] width 9 height 9
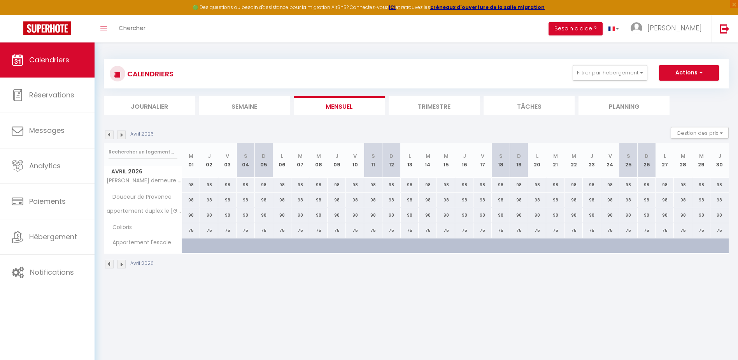
click at [119, 137] on img at bounding box center [121, 134] width 9 height 9
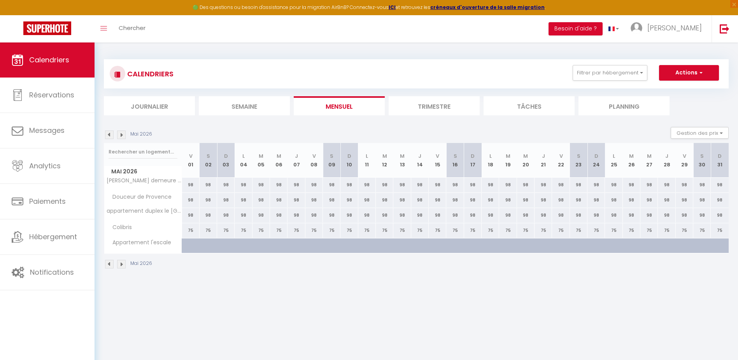
click at [119, 137] on img at bounding box center [121, 134] width 9 height 9
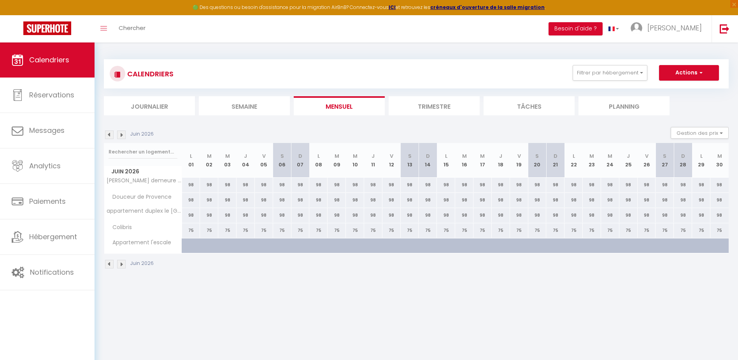
click at [119, 137] on img at bounding box center [121, 134] width 9 height 9
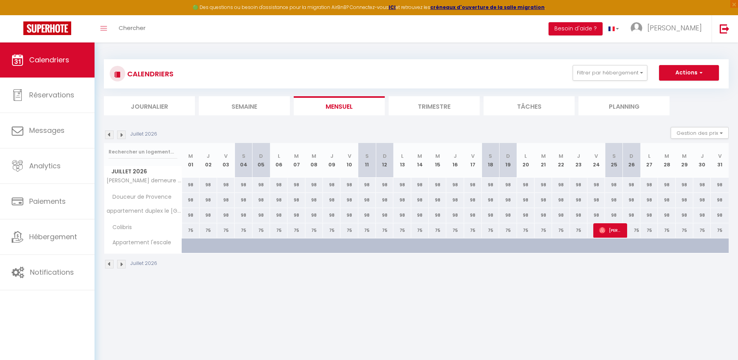
click at [119, 137] on img at bounding box center [121, 134] width 9 height 9
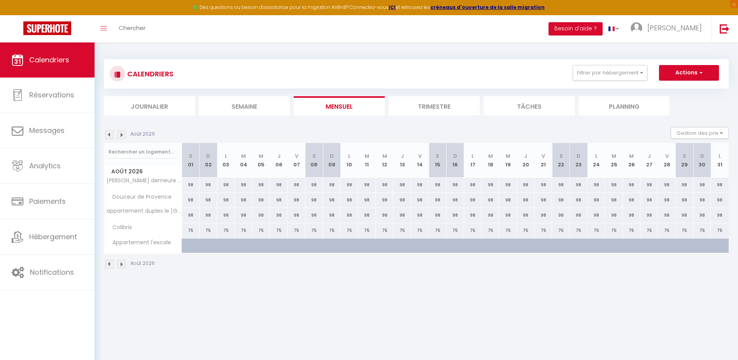
click at [119, 137] on img at bounding box center [121, 134] width 9 height 9
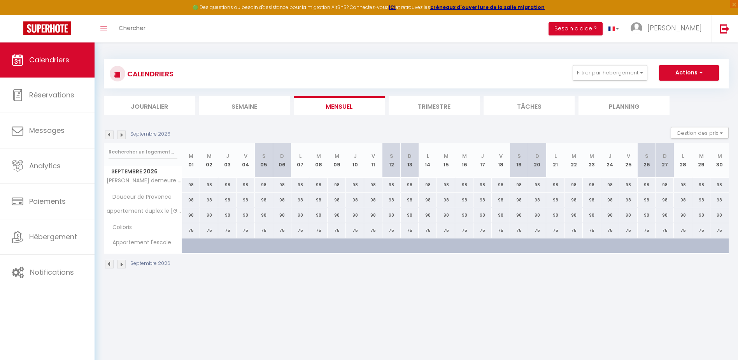
click at [119, 137] on img at bounding box center [121, 134] width 9 height 9
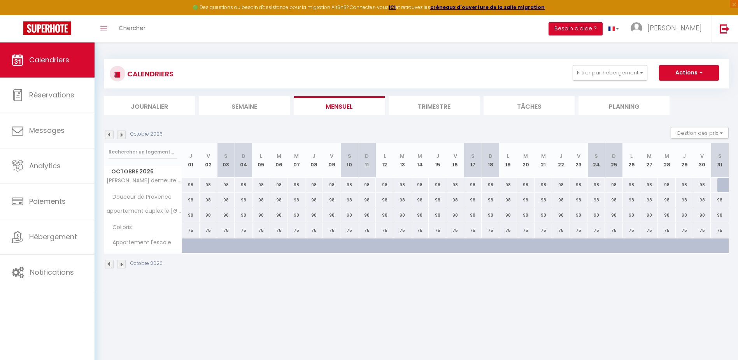
click at [119, 137] on img at bounding box center [121, 134] width 9 height 9
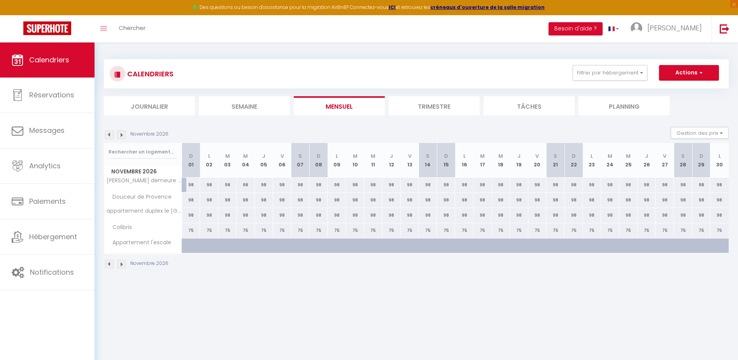
click at [119, 137] on img at bounding box center [121, 134] width 9 height 9
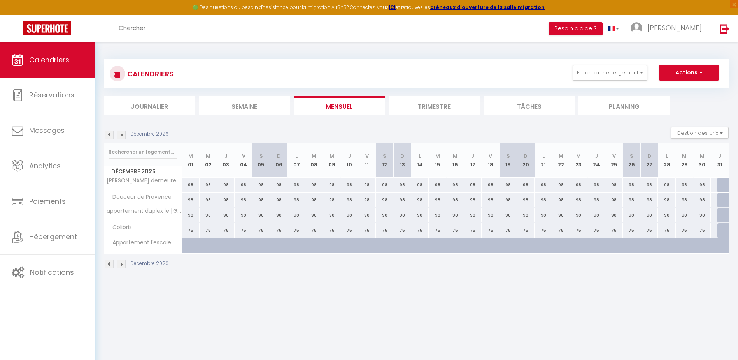
click at [119, 137] on img at bounding box center [121, 134] width 9 height 9
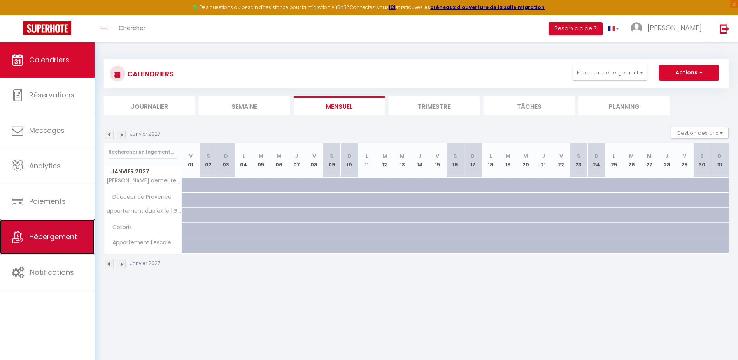
click at [49, 232] on span "Hébergement" at bounding box center [53, 237] width 48 height 10
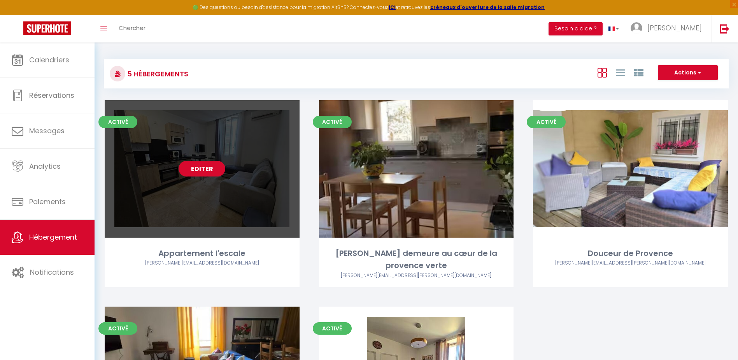
click at [208, 169] on link "Editer" at bounding box center [202, 169] width 47 height 16
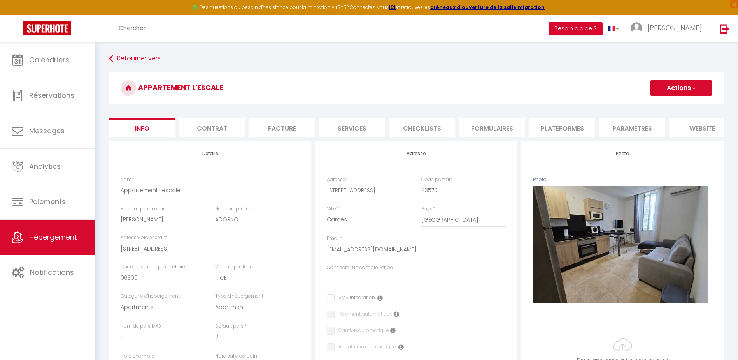
click at [711, 126] on li "website" at bounding box center [702, 127] width 66 height 19
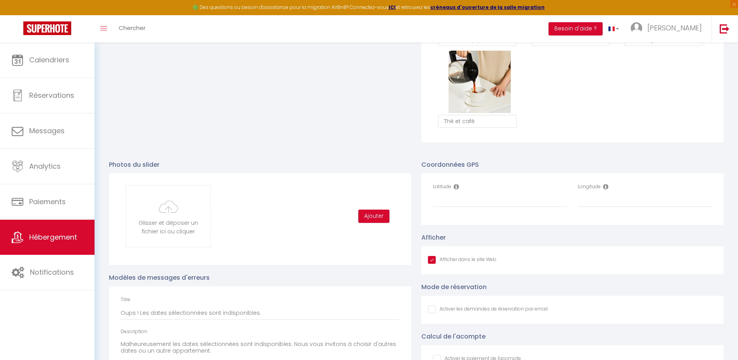
scroll to position [739, 0]
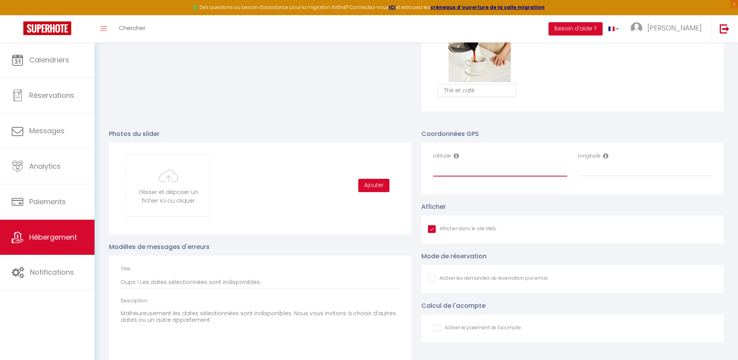
click at [442, 176] on input "Latitude" at bounding box center [500, 169] width 134 height 14
click at [600, 175] on input "Longitude" at bounding box center [645, 169] width 134 height 14
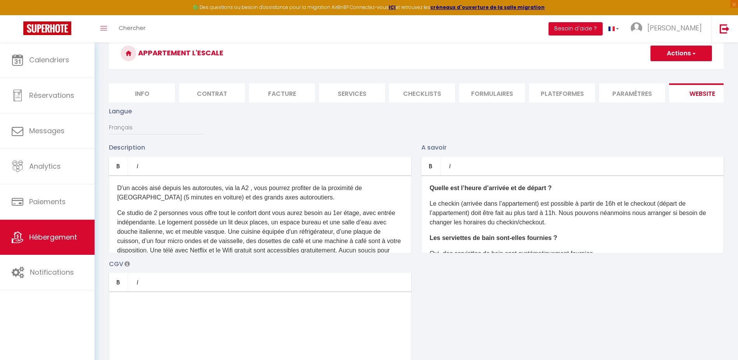
scroll to position [0, 0]
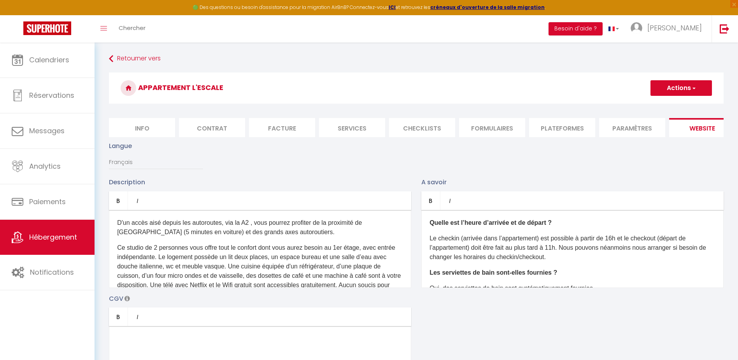
click at [680, 86] on button "Actions" at bounding box center [681, 88] width 61 height 16
click at [674, 107] on input "Enregistrer" at bounding box center [672, 105] width 29 height 8
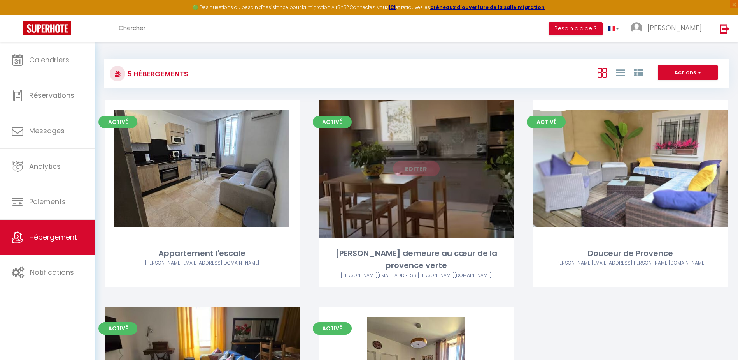
click at [412, 170] on link "Editer" at bounding box center [416, 169] width 47 height 16
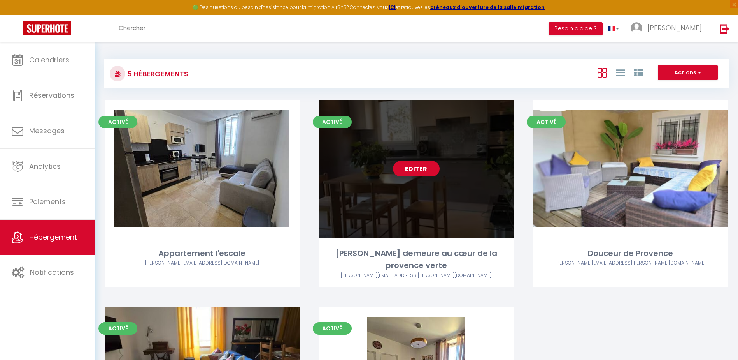
click at [412, 170] on link "Editer" at bounding box center [416, 169] width 47 height 16
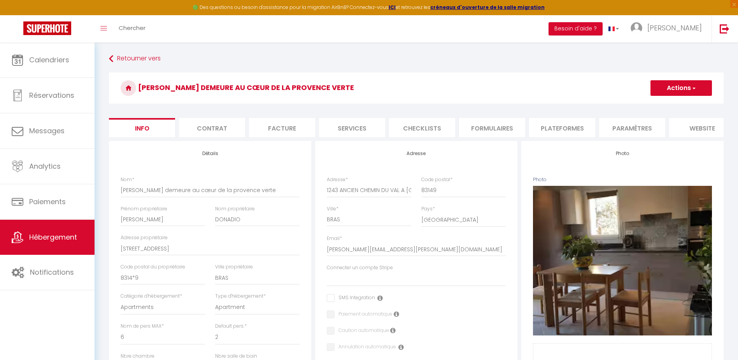
click at [705, 127] on li "website" at bounding box center [702, 127] width 66 height 19
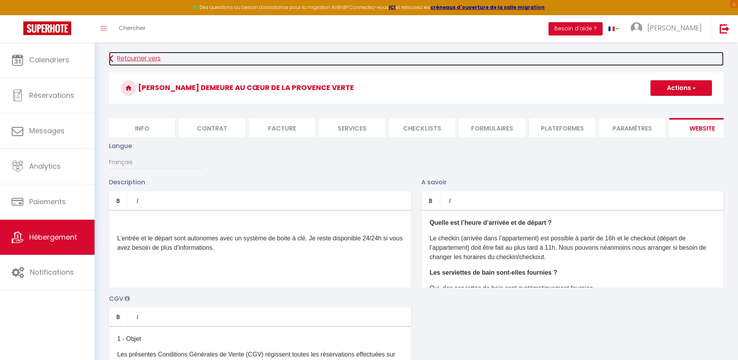
click at [119, 60] on link "Retourner vers" at bounding box center [416, 59] width 615 height 14
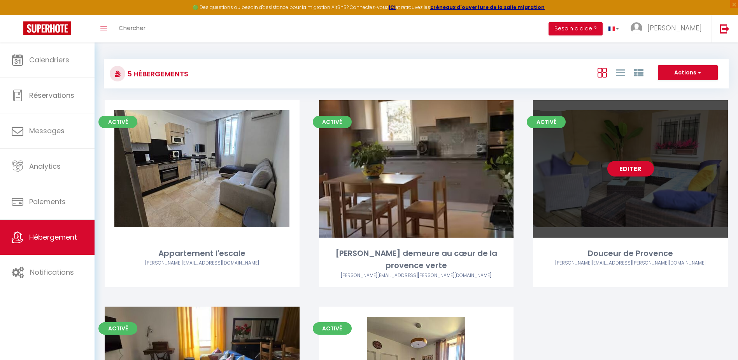
click at [632, 170] on link "Editer" at bounding box center [630, 169] width 47 height 16
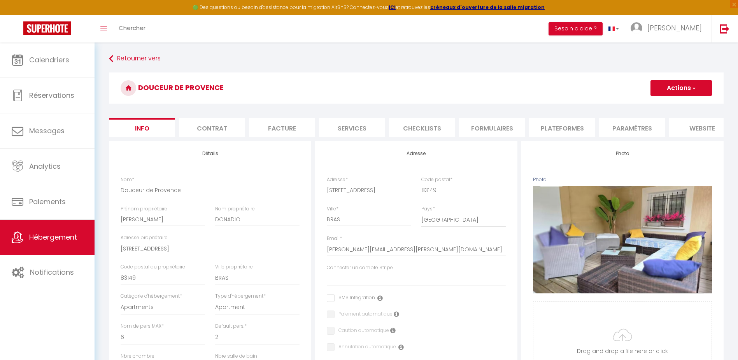
click at [702, 130] on li "website" at bounding box center [702, 127] width 66 height 19
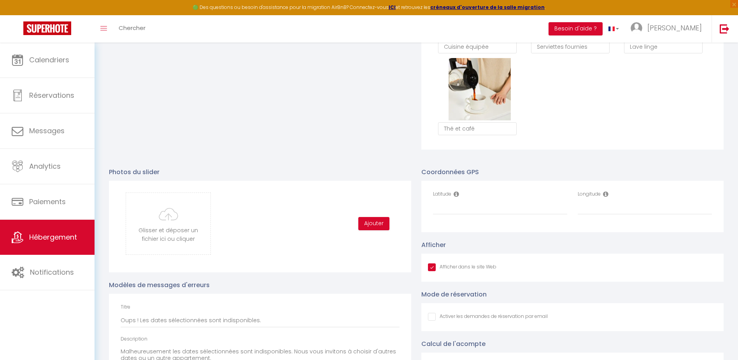
scroll to position [676, 0]
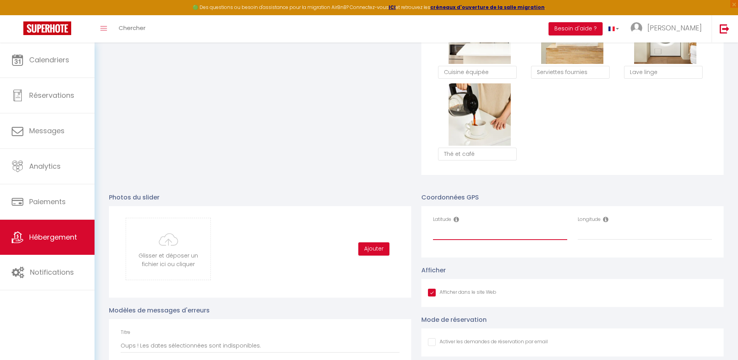
click at [436, 239] on input "Latitude" at bounding box center [500, 233] width 134 height 14
paste input "43.4588743"
click at [582, 238] on input "Longitude" at bounding box center [645, 233] width 134 height 14
paste input "5.9606149"
click at [630, 247] on div "Longitude 5.9606149" at bounding box center [645, 232] width 145 height 32
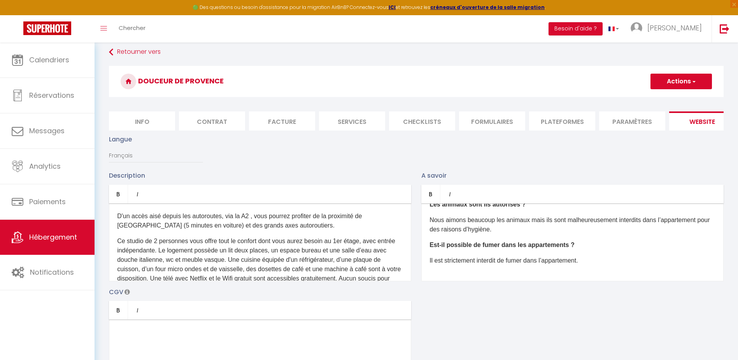
scroll to position [0, 0]
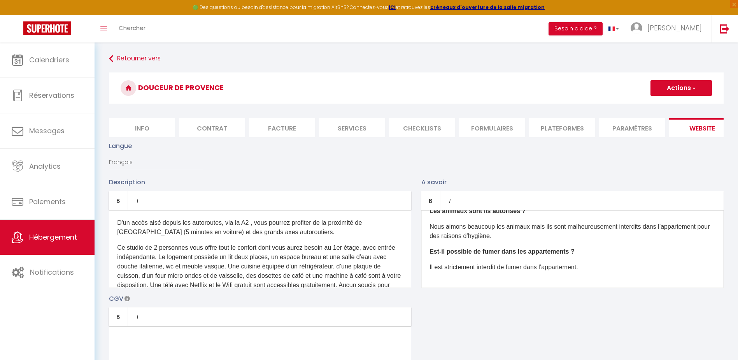
click at [674, 89] on button "Actions" at bounding box center [681, 88] width 61 height 16
click at [673, 107] on input "Enregistrer" at bounding box center [672, 105] width 29 height 8
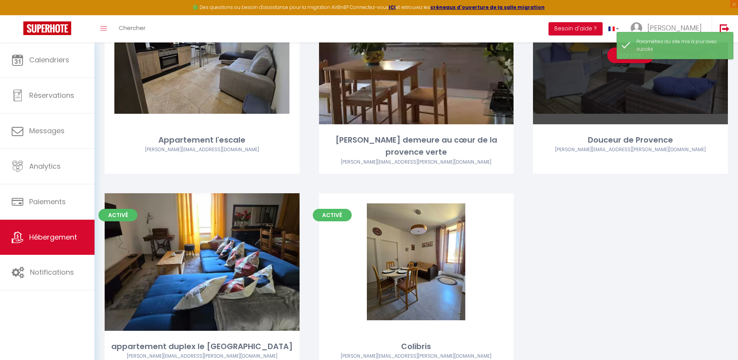
scroll to position [117, 0]
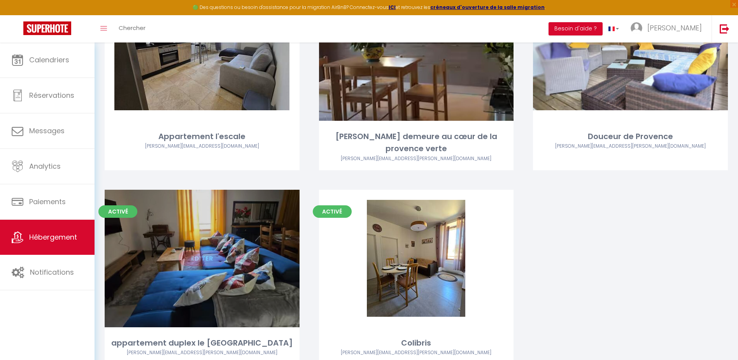
click at [195, 259] on link "Editer" at bounding box center [202, 258] width 47 height 16
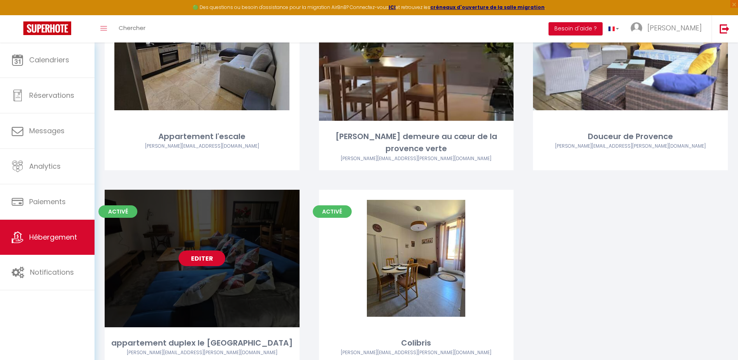
click at [200, 258] on link "Editer" at bounding box center [202, 258] width 47 height 16
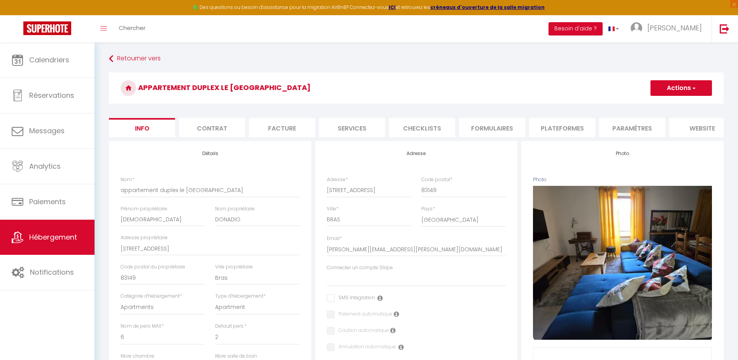
click at [702, 129] on li "website" at bounding box center [702, 127] width 66 height 19
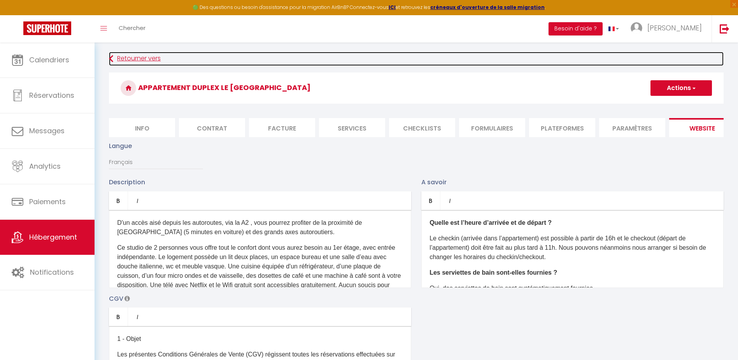
click at [131, 56] on link "Retourner vers" at bounding box center [416, 59] width 615 height 14
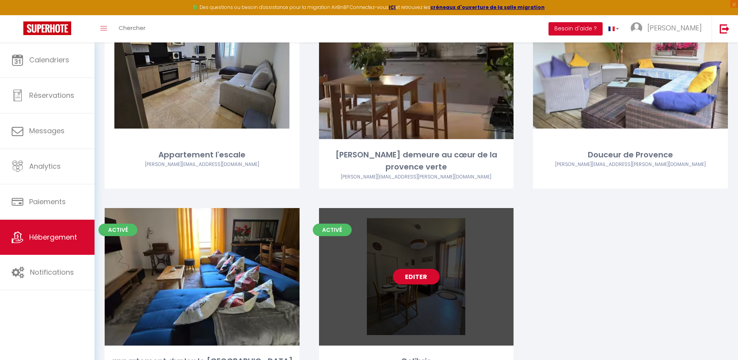
scroll to position [150, 0]
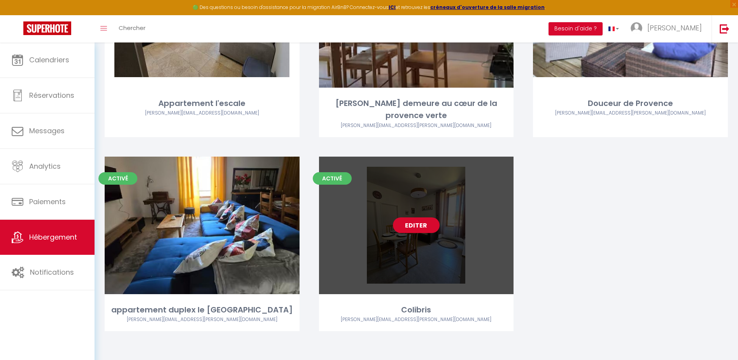
click at [413, 221] on link "Editer" at bounding box center [416, 225] width 47 height 16
click at [417, 223] on link "Editer" at bounding box center [416, 225] width 47 height 16
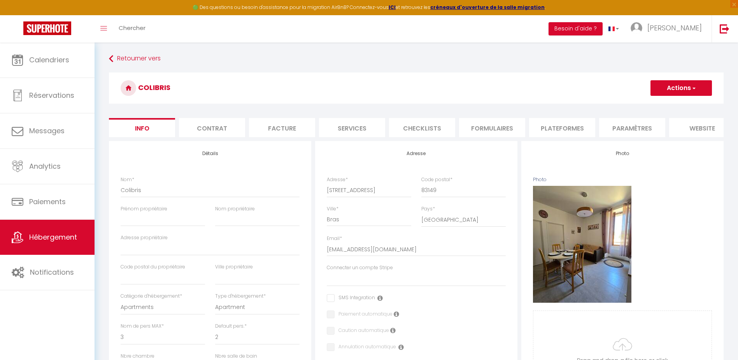
click at [698, 126] on li "website" at bounding box center [702, 127] width 66 height 19
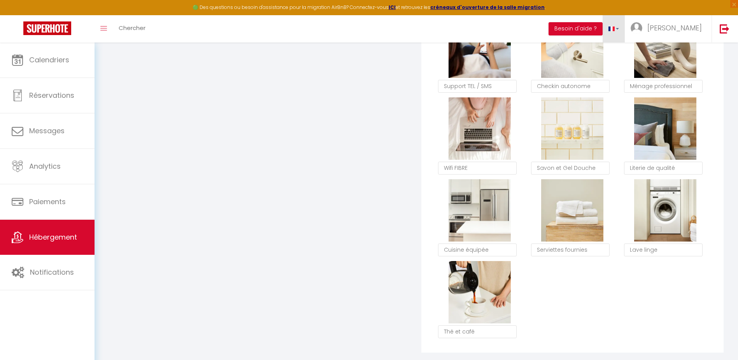
scroll to position [598, 0]
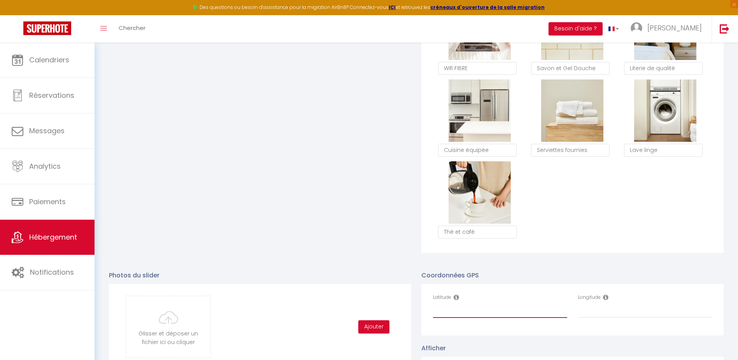
click at [438, 318] on input "Latitude" at bounding box center [500, 310] width 134 height 14
paste input "43.472930908203125"
click at [592, 318] on input "Longitude" at bounding box center [645, 310] width 134 height 14
paste input "5.953624725341797"
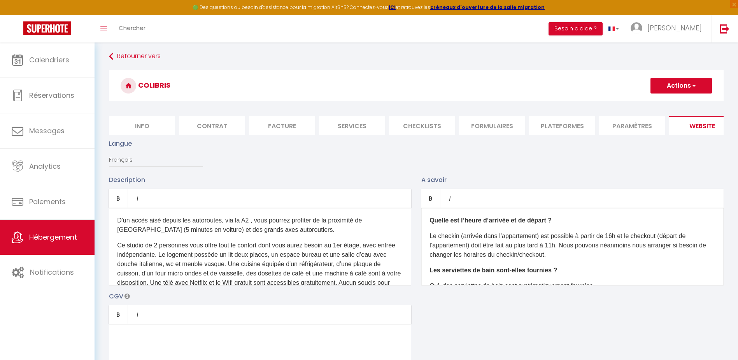
scroll to position [0, 0]
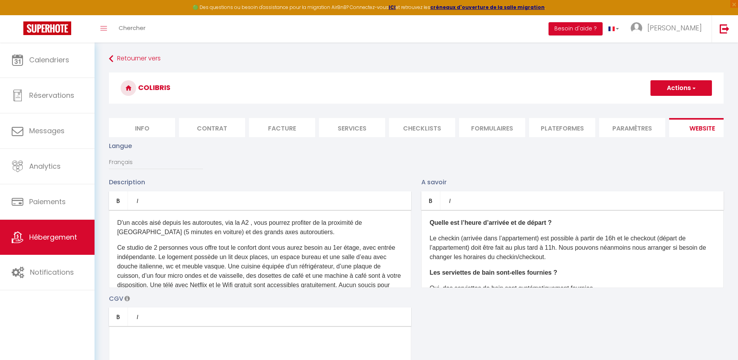
click at [679, 86] on button "Actions" at bounding box center [681, 88] width 61 height 16
click at [678, 105] on input "Enregistrer" at bounding box center [672, 105] width 29 height 8
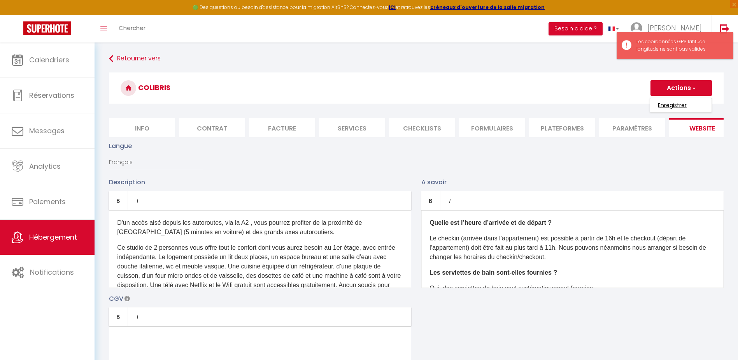
click at [677, 104] on input "Enregistrer" at bounding box center [672, 105] width 29 height 8
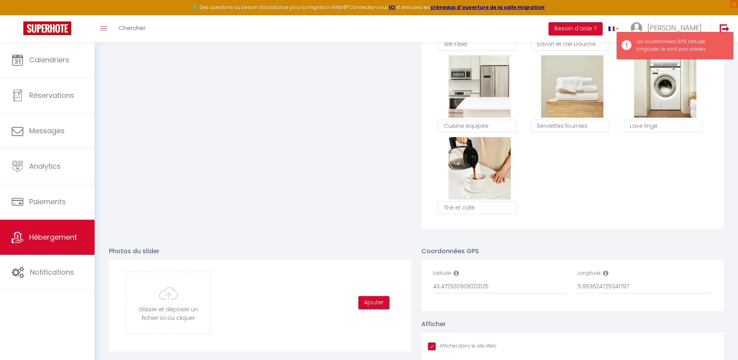
scroll to position [793, 0]
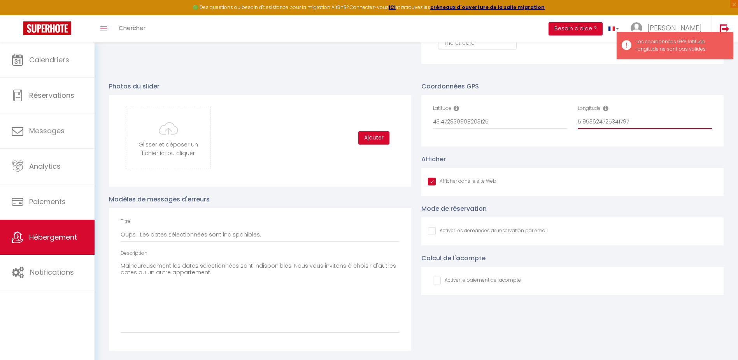
click at [641, 121] on input "5.953624725341797" at bounding box center [645, 122] width 134 height 14
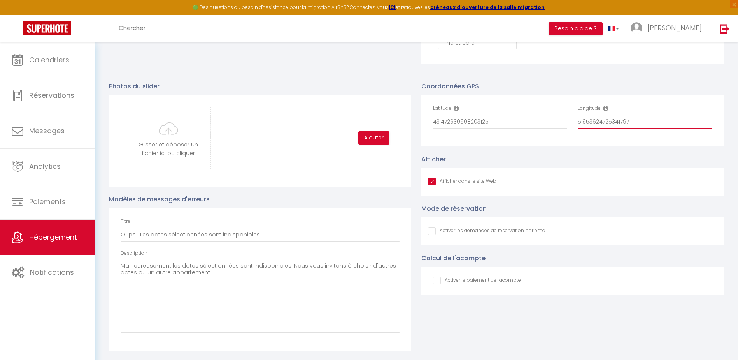
click at [641, 115] on input "5.953624725341797" at bounding box center [645, 122] width 134 height 14
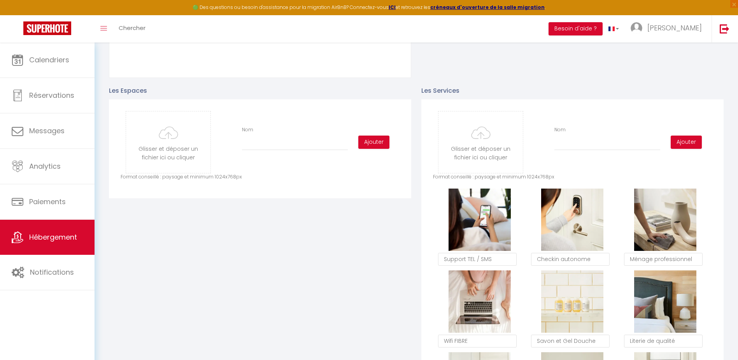
scroll to position [0, 0]
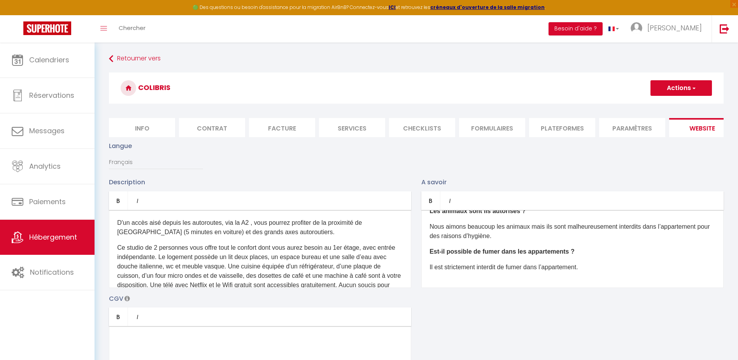
click at [676, 85] on button "Actions" at bounding box center [681, 88] width 61 height 16
click at [674, 105] on input "Enregistrer" at bounding box center [672, 105] width 29 height 8
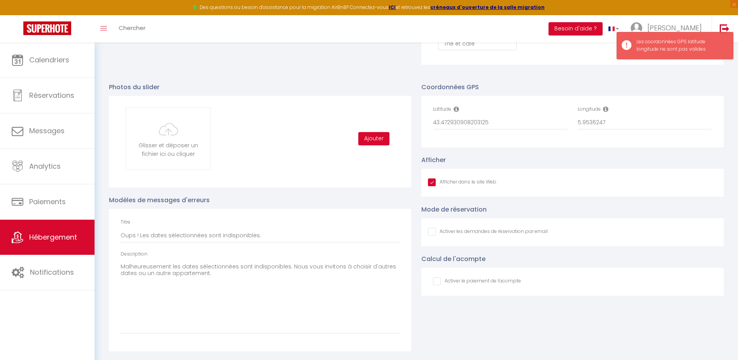
scroll to position [793, 0]
drag, startPoint x: 498, startPoint y: 121, endPoint x: 456, endPoint y: 121, distance: 41.6
click at [456, 121] on input "43.472930908203125" at bounding box center [500, 122] width 134 height 14
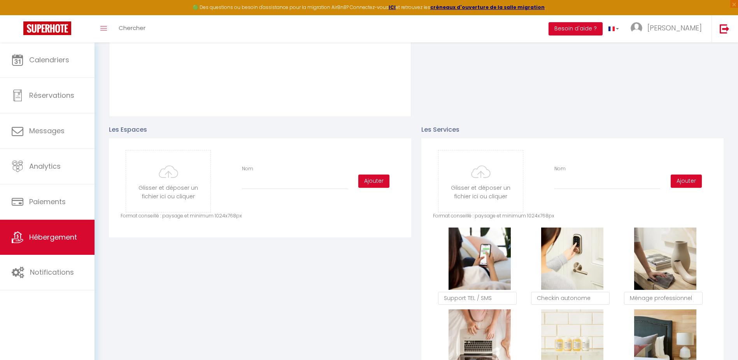
scroll to position [0, 0]
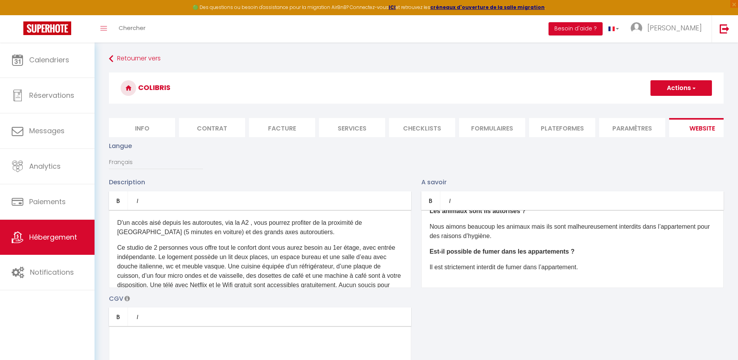
click at [673, 90] on button "Actions" at bounding box center [681, 88] width 61 height 16
click at [665, 108] on input "Enregistrer" at bounding box center [672, 105] width 29 height 8
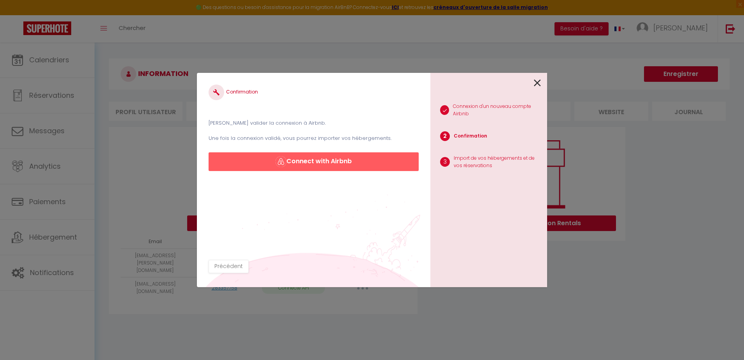
click at [539, 83] on icon at bounding box center [537, 83] width 7 height 12
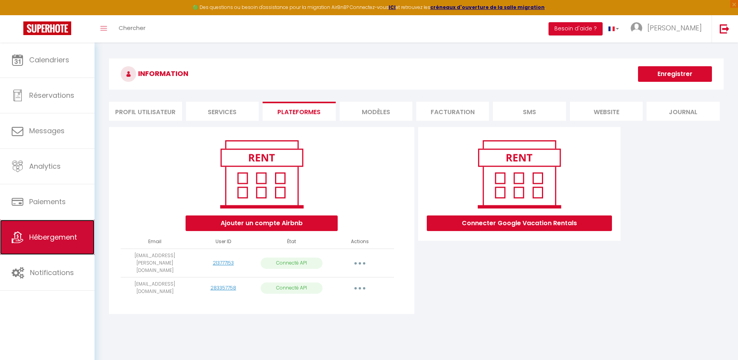
click at [61, 249] on link "Hébergement" at bounding box center [47, 236] width 95 height 35
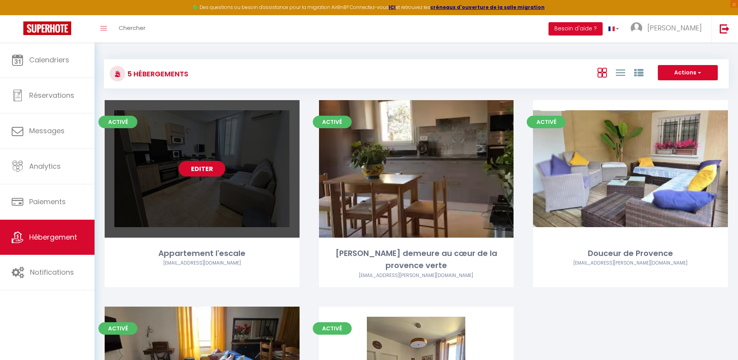
click at [203, 171] on link "Editer" at bounding box center [202, 169] width 47 height 16
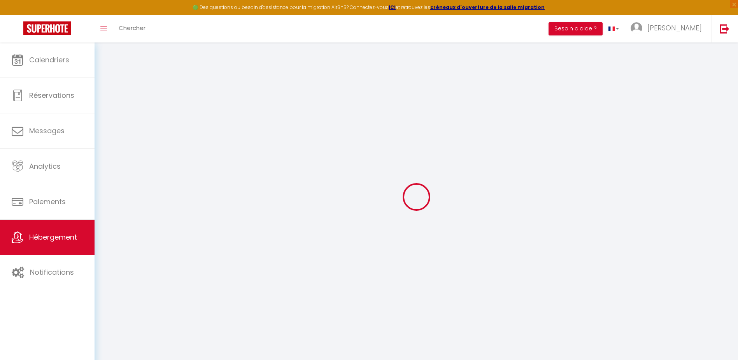
select select
checkbox input "false"
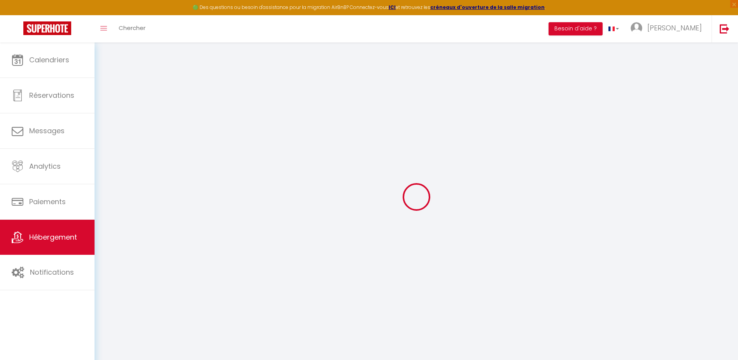
checkbox input "false"
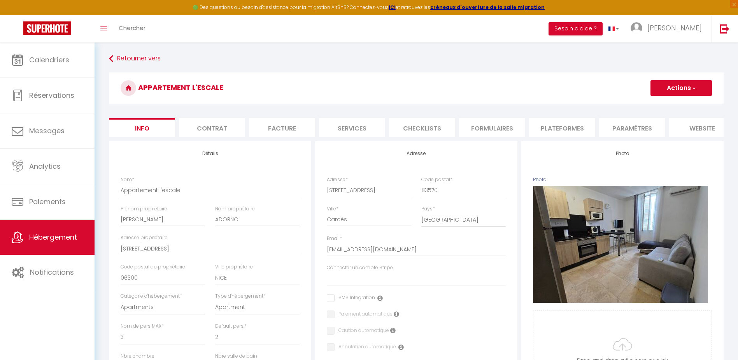
click at [356, 127] on li "Services" at bounding box center [352, 127] width 66 height 19
select select
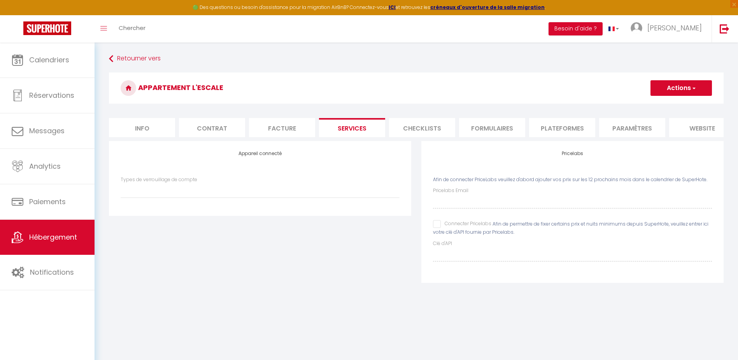
click at [440, 228] on input "Connecter Pricelabs" at bounding box center [462, 224] width 58 height 8
checkbox input "true"
select select
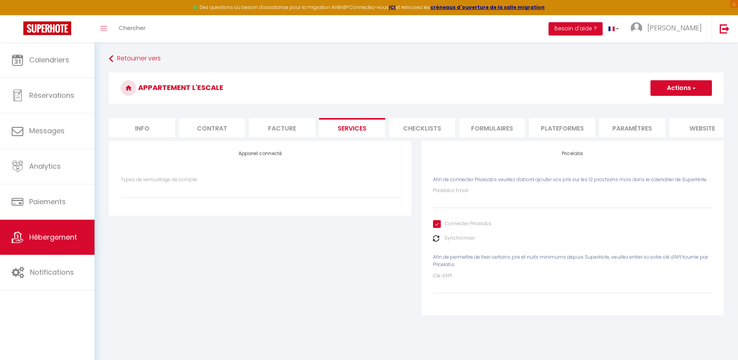
click at [439, 241] on img at bounding box center [436, 238] width 6 height 6
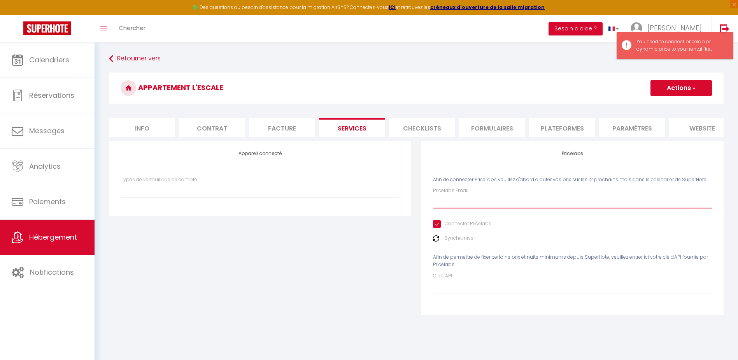
click at [456, 208] on input "Pricelabs Email" at bounding box center [572, 201] width 279 height 14
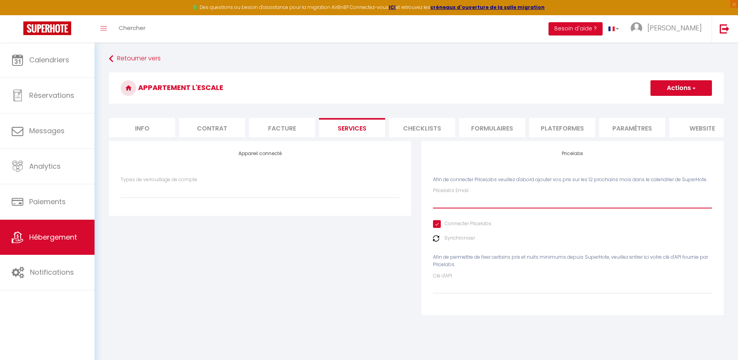
type input "[EMAIL_ADDRESS][DOMAIN_NAME]"
select select
